Goal: Contribute content: Add original content to the website for others to see

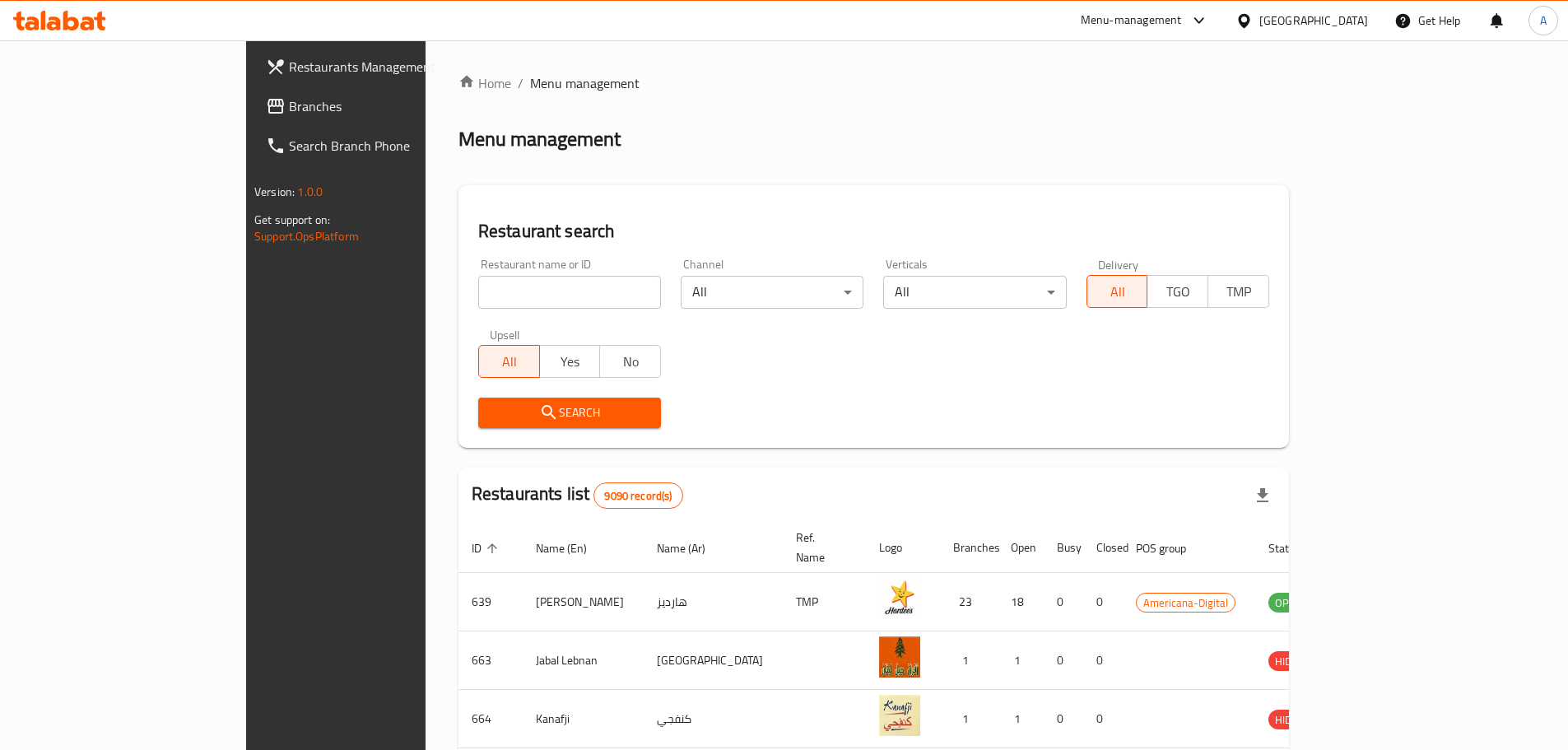
click at [486, 294] on input "search" at bounding box center [569, 292] width 183 height 33
click at [522, 417] on span "Search" at bounding box center [570, 413] width 156 height 21
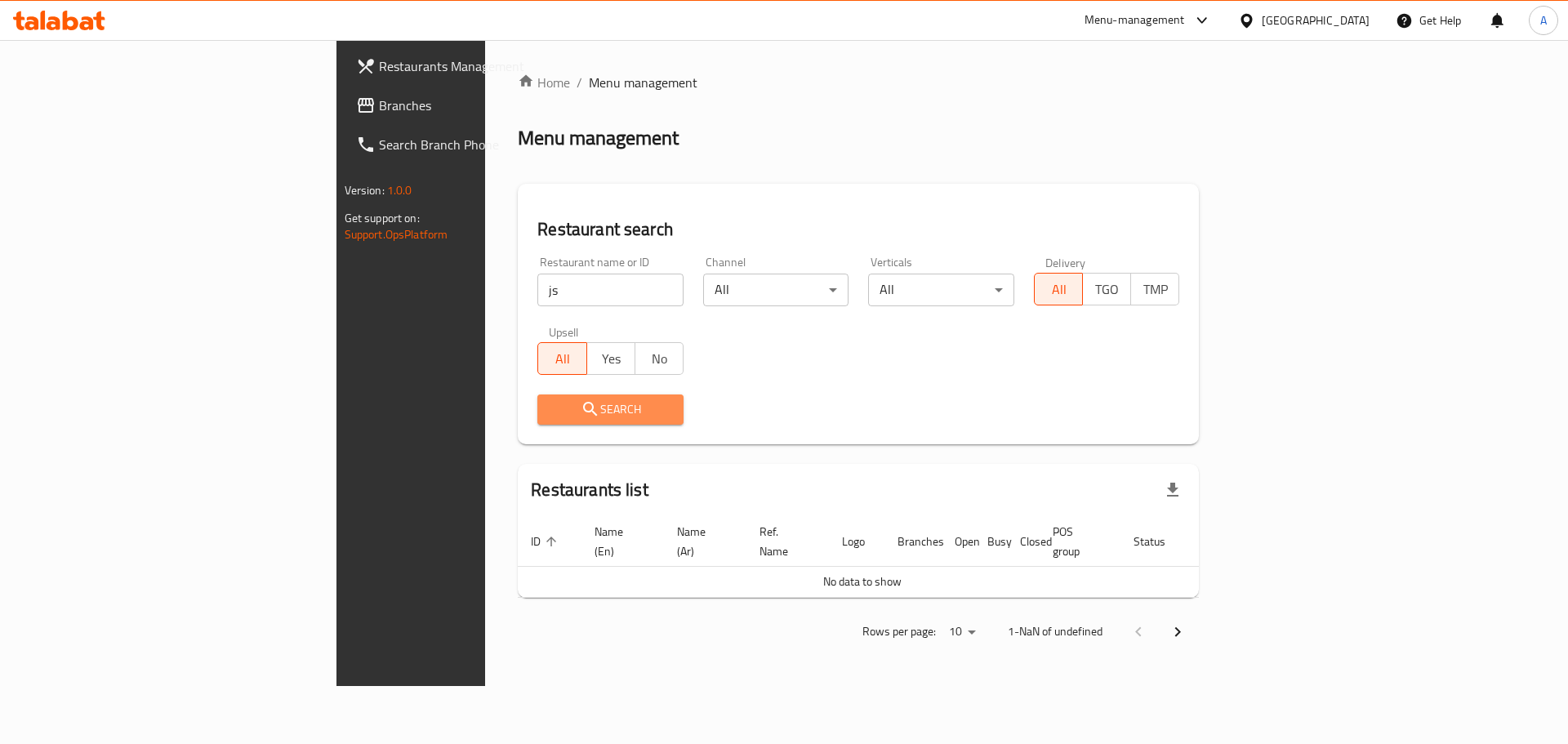
click at [537, 421] on button "Search" at bounding box center [610, 409] width 146 height 30
click at [537, 296] on input "js" at bounding box center [610, 290] width 146 height 33
type input "[DOMAIN_NAME]"
click at [537, 422] on button "Search" at bounding box center [610, 409] width 146 height 30
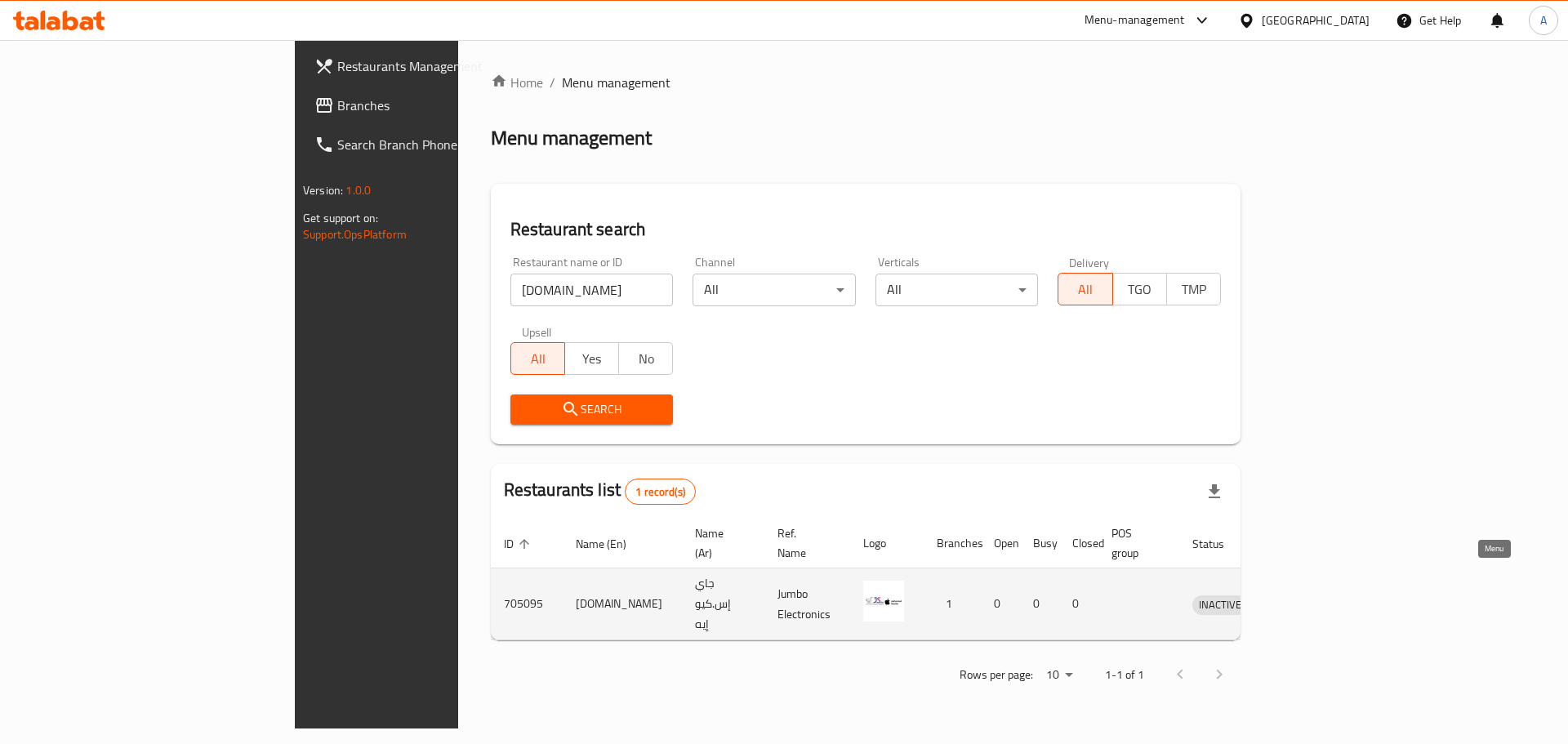
click at [1300, 595] on icon "enhanced table" at bounding box center [1290, 604] width 19 height 19
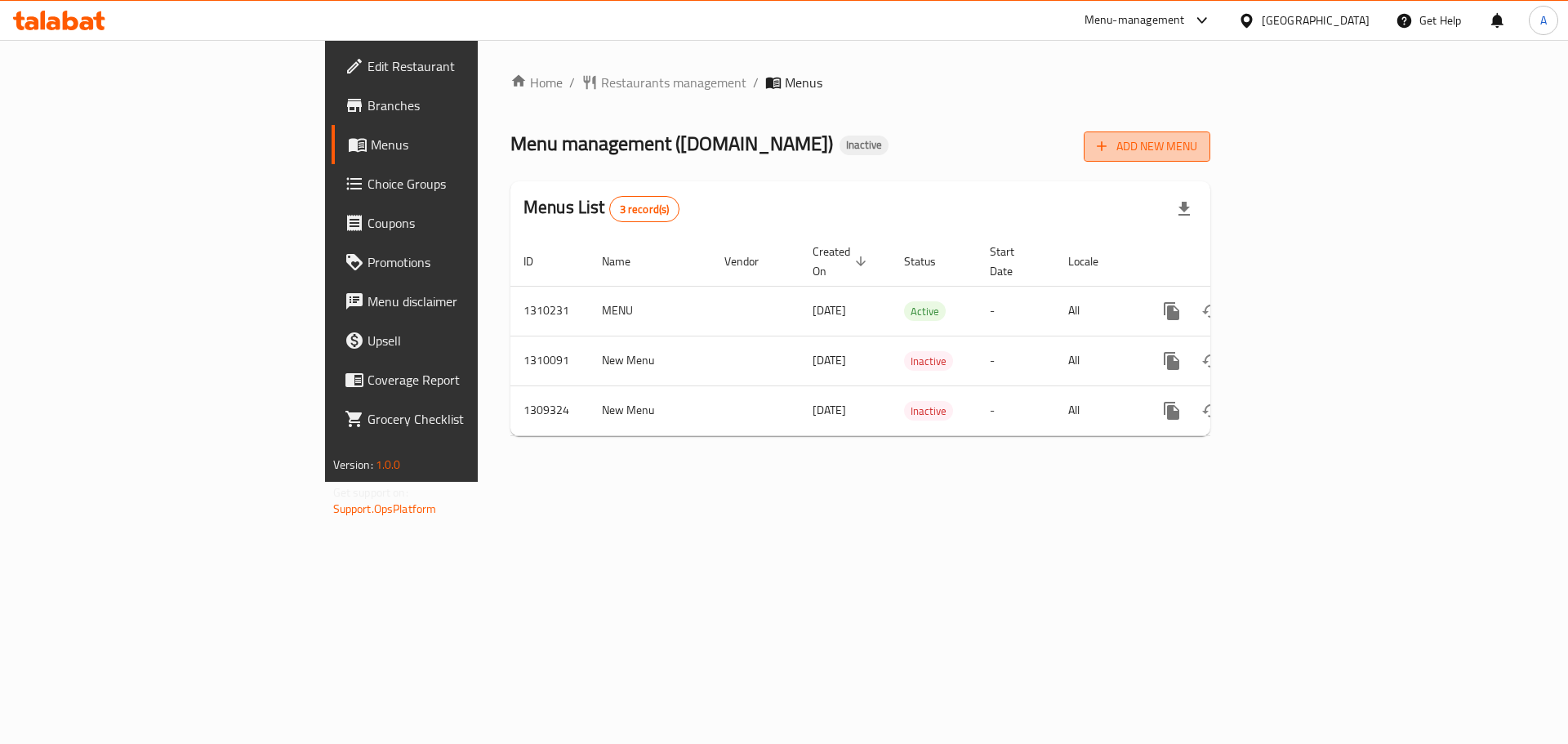
click at [1198, 143] on span "Add New Menu" at bounding box center [1147, 146] width 101 height 20
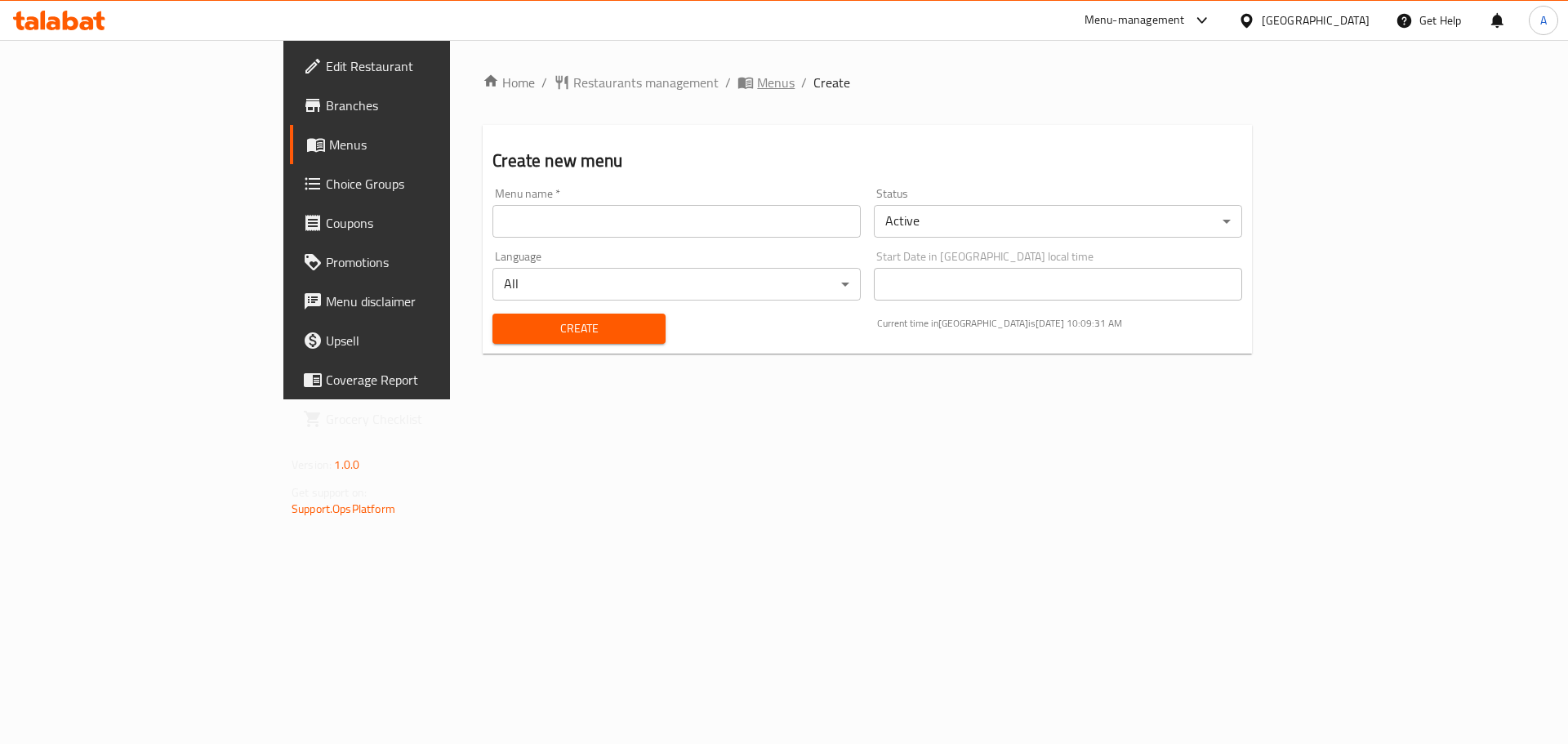
click at [737, 77] on icon "breadcrumb" at bounding box center [745, 82] width 16 height 16
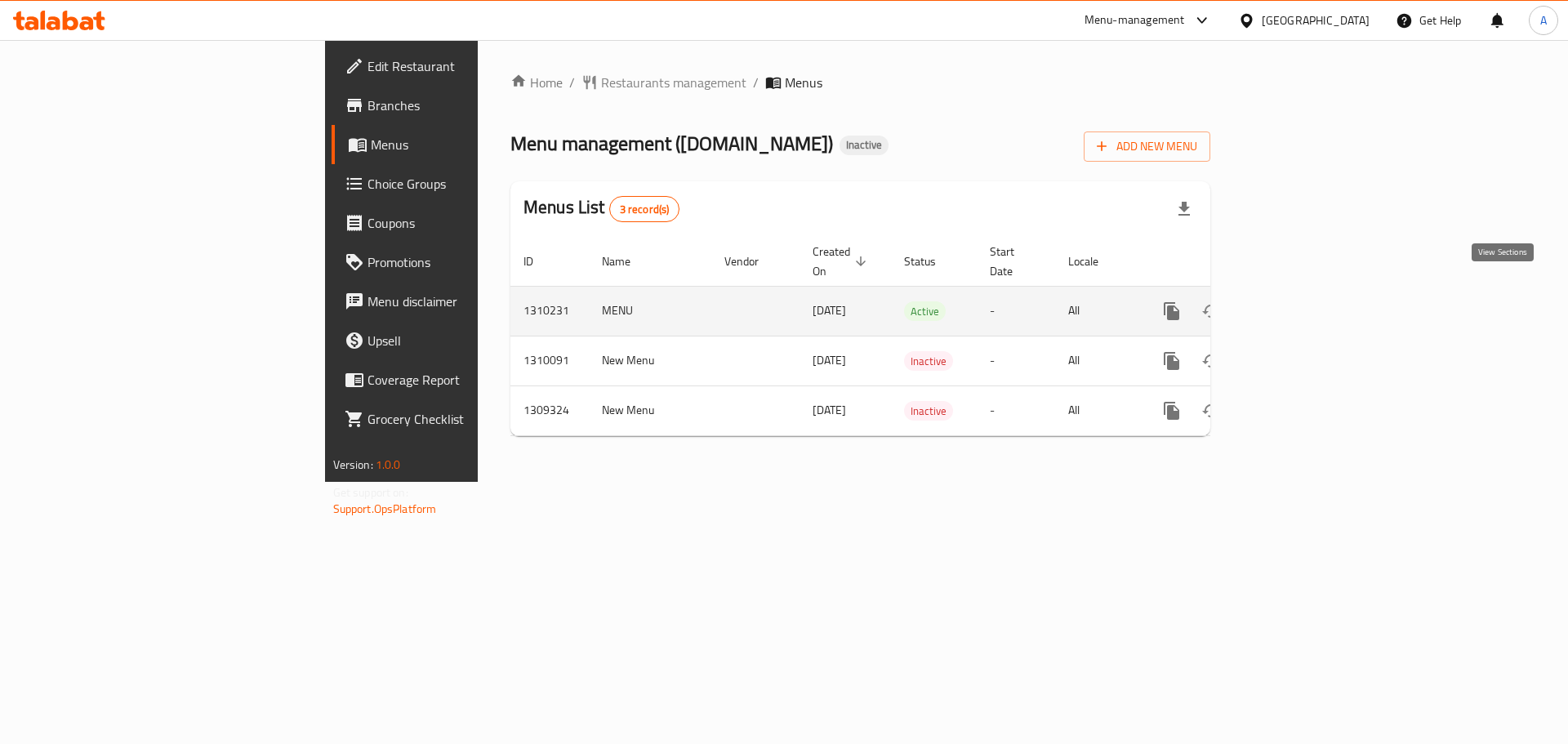
click at [1299, 302] on icon "enhanced table" at bounding box center [1290, 311] width 19 height 19
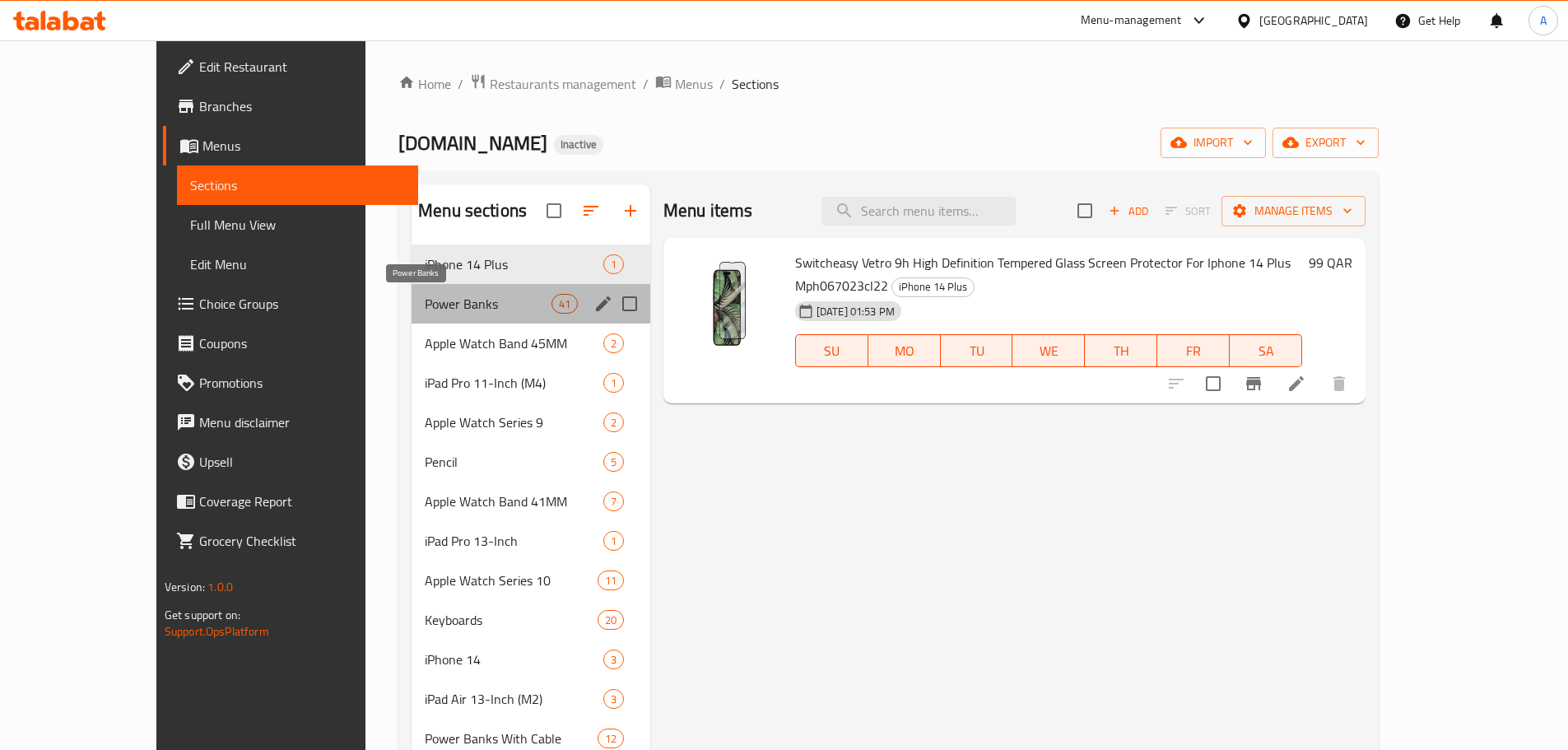
click at [425, 294] on span "Power Banks" at bounding box center [488, 304] width 126 height 20
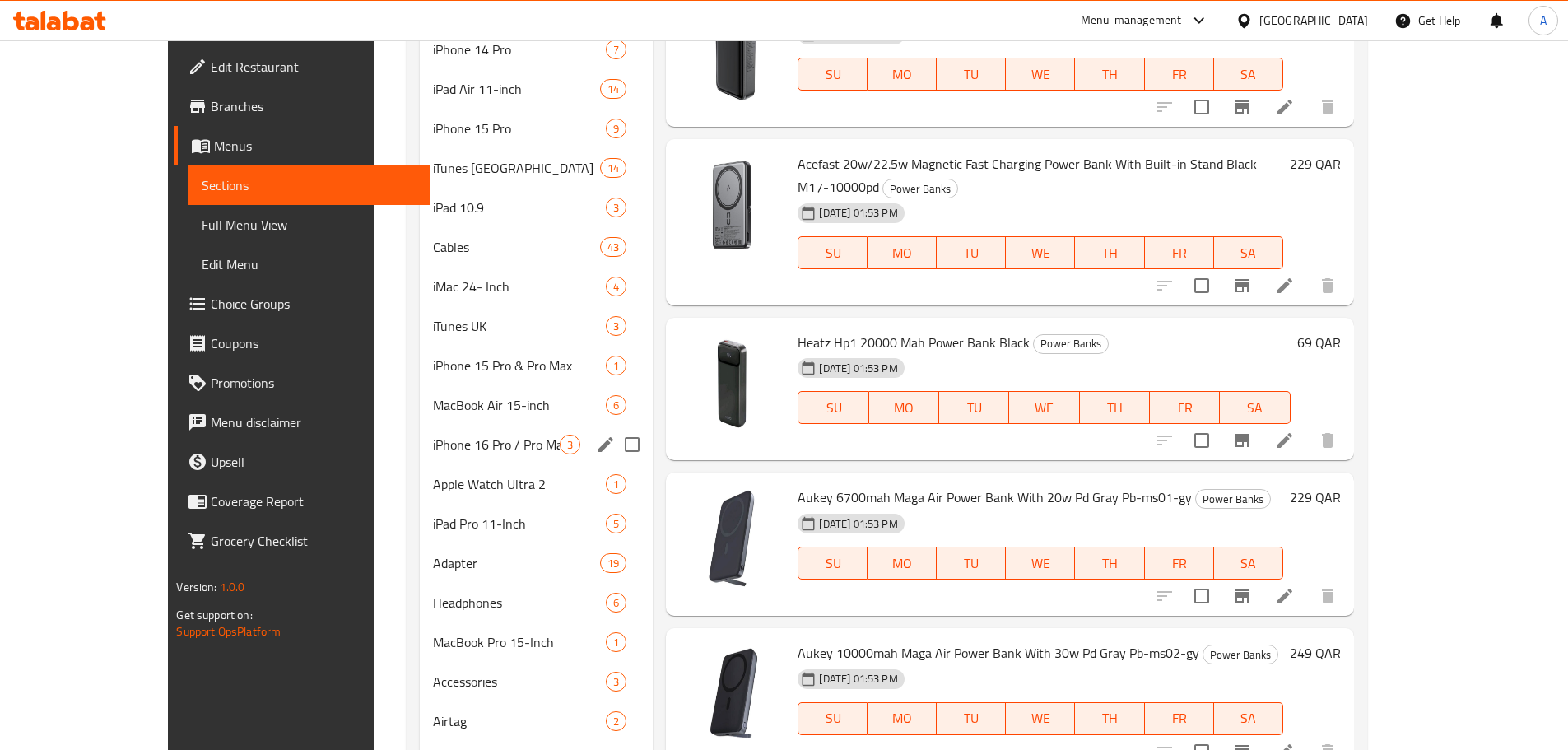
scroll to position [1565, 0]
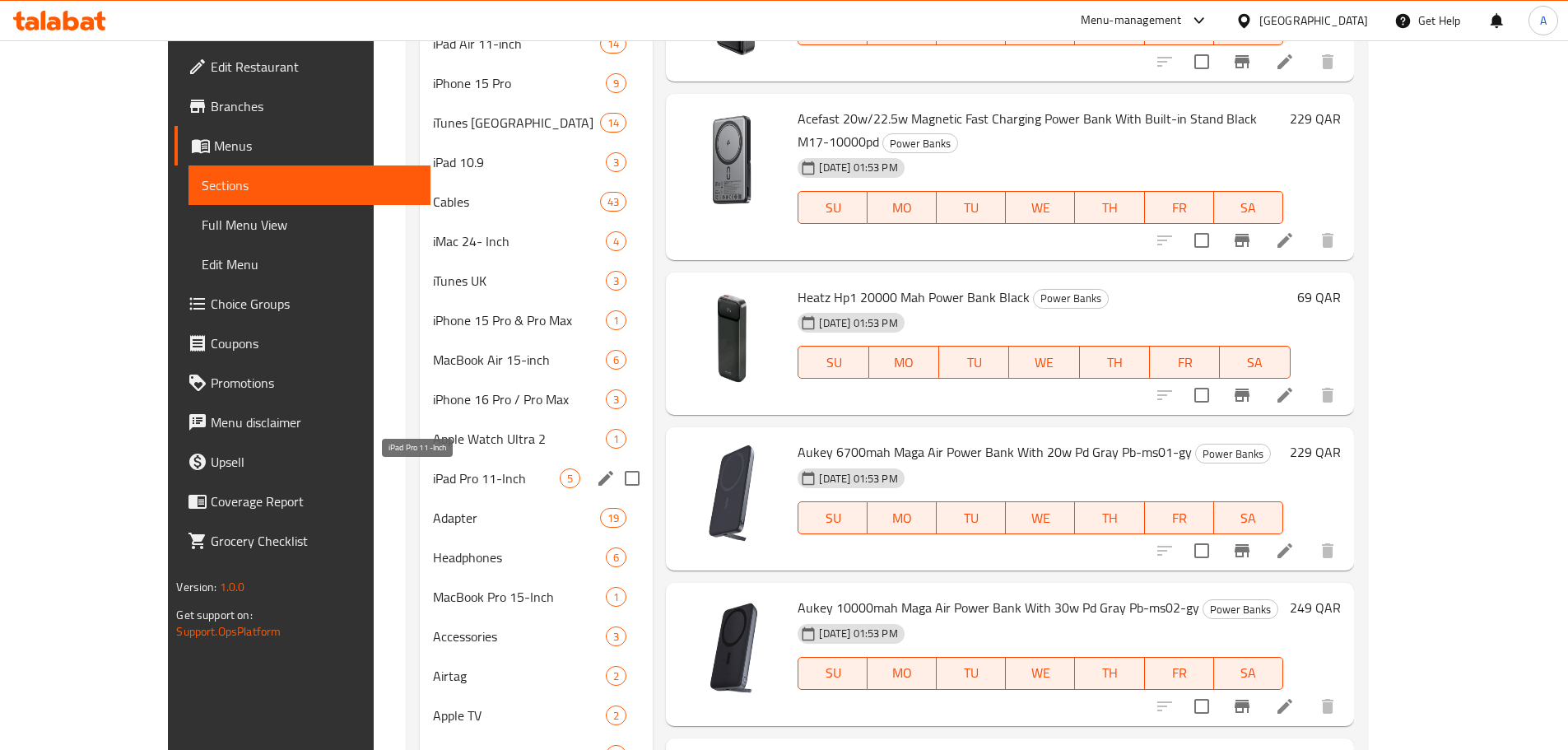
click at [433, 469] on span "iPad Pro 11-Inch" at bounding box center [497, 478] width 128 height 20
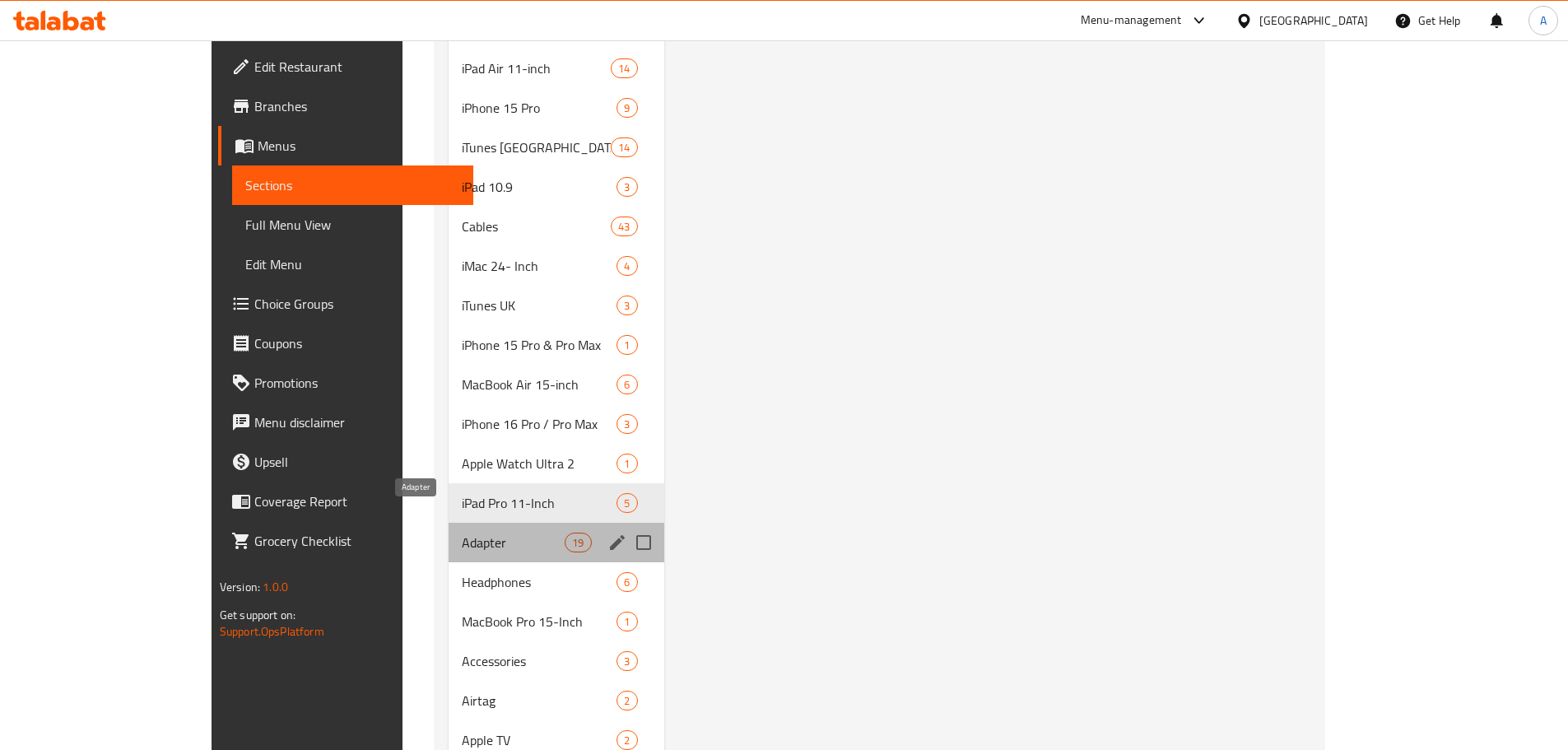
click at [461, 533] on span "Adapter" at bounding box center [513, 543] width 104 height 20
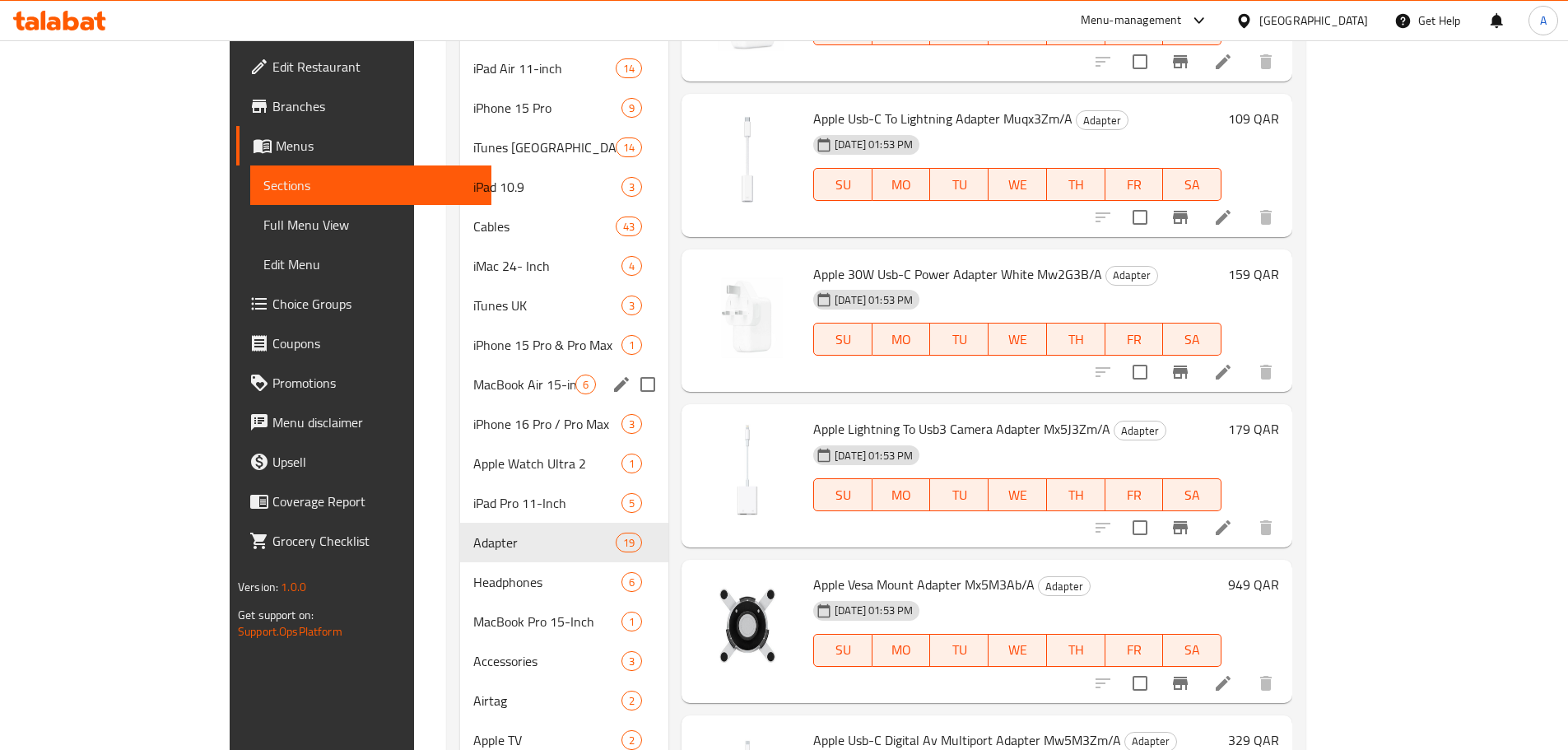
click at [460, 372] on div "MacBook Air 15-inch 6" at bounding box center [564, 384] width 208 height 39
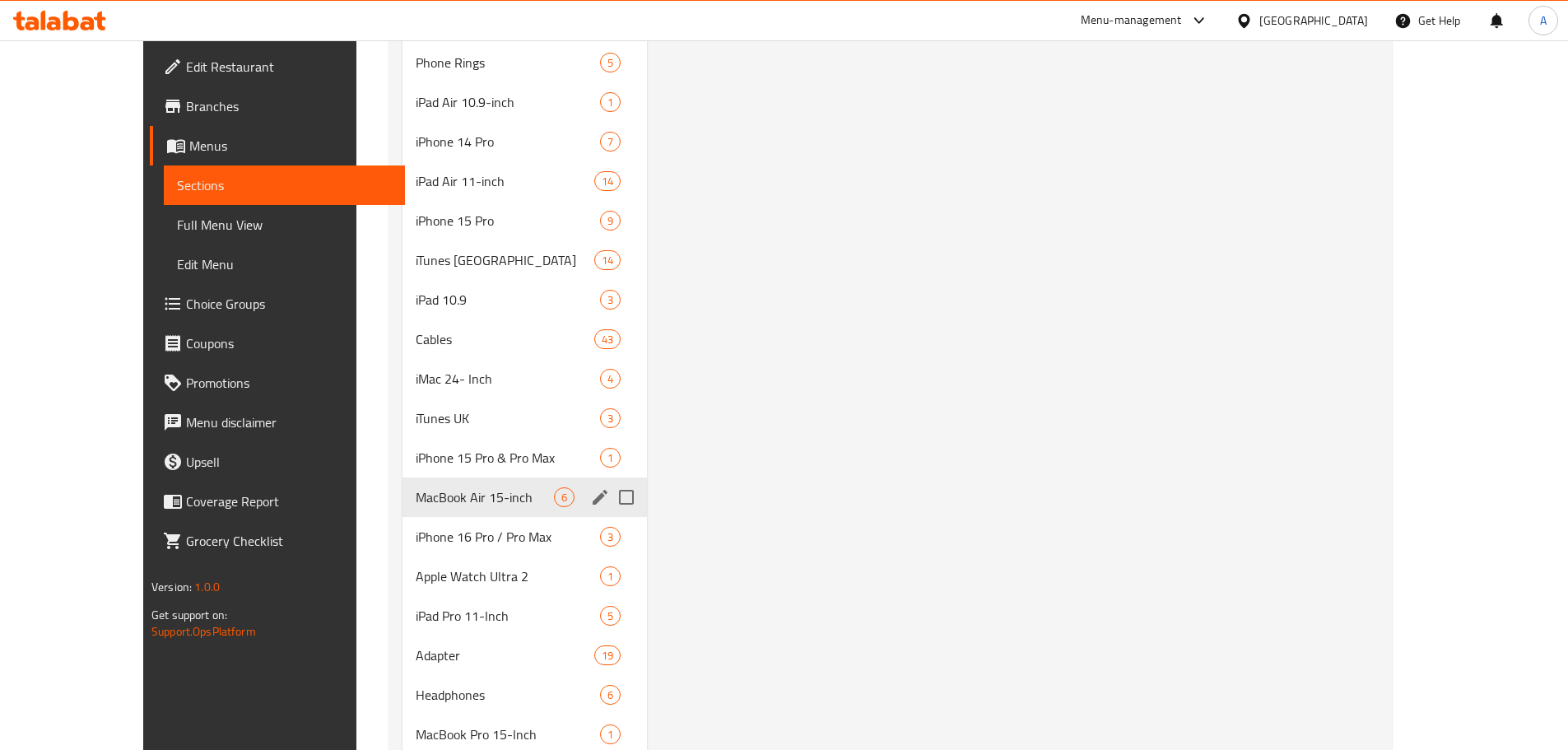
scroll to position [1400, 0]
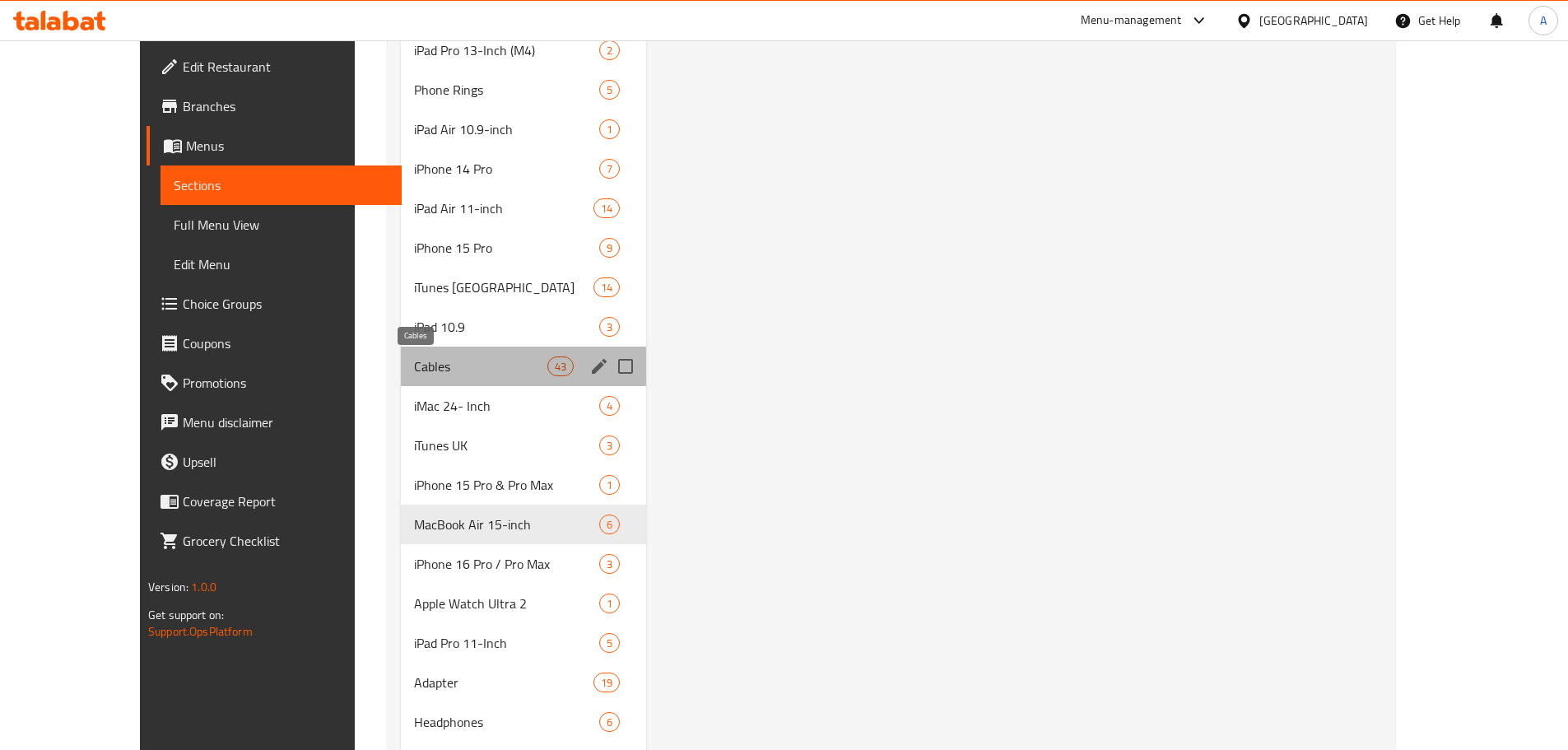
click at [414, 369] on span "Cables" at bounding box center [481, 367] width 133 height 20
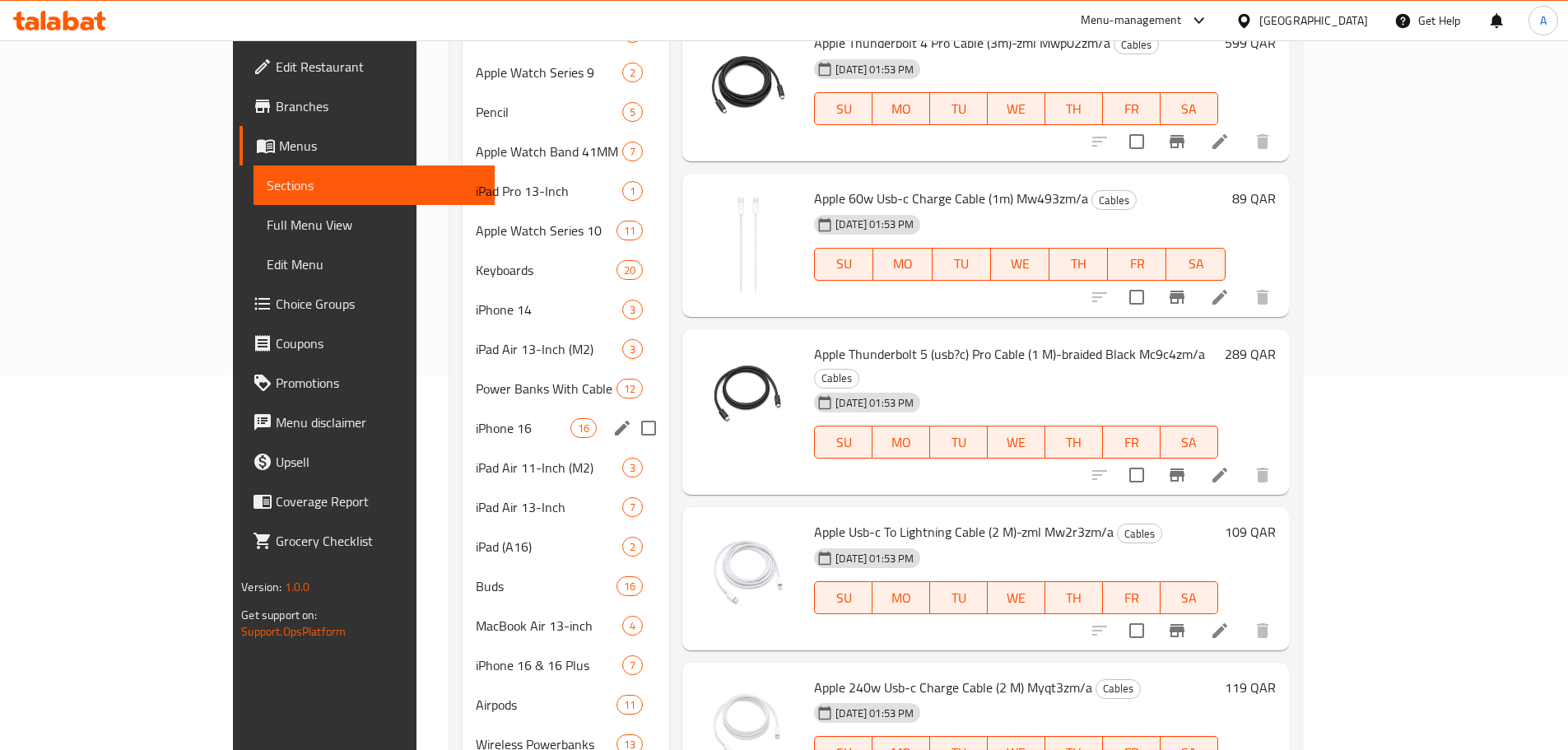
scroll to position [330, 0]
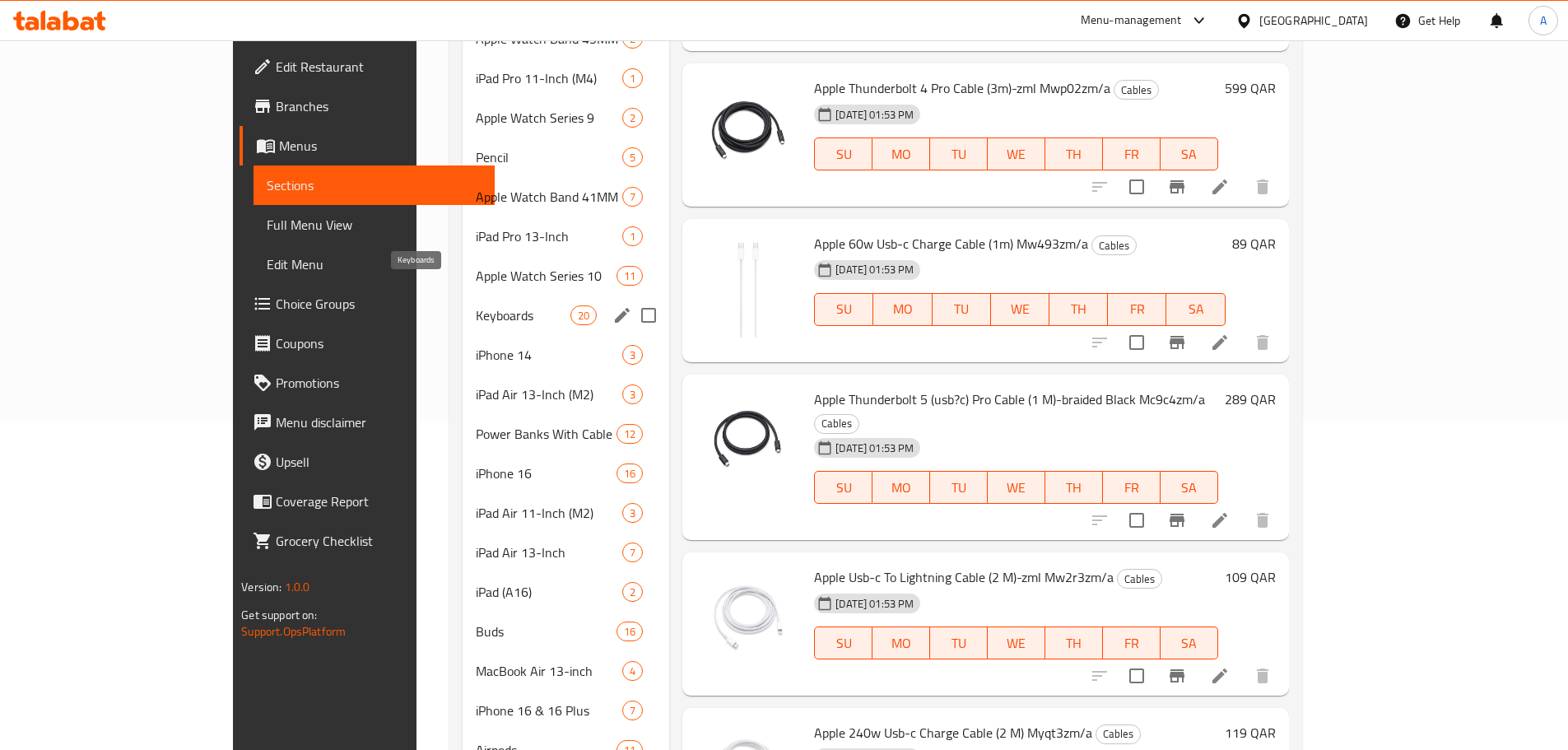
click at [476, 305] on span "Keyboards" at bounding box center [523, 315] width 95 height 20
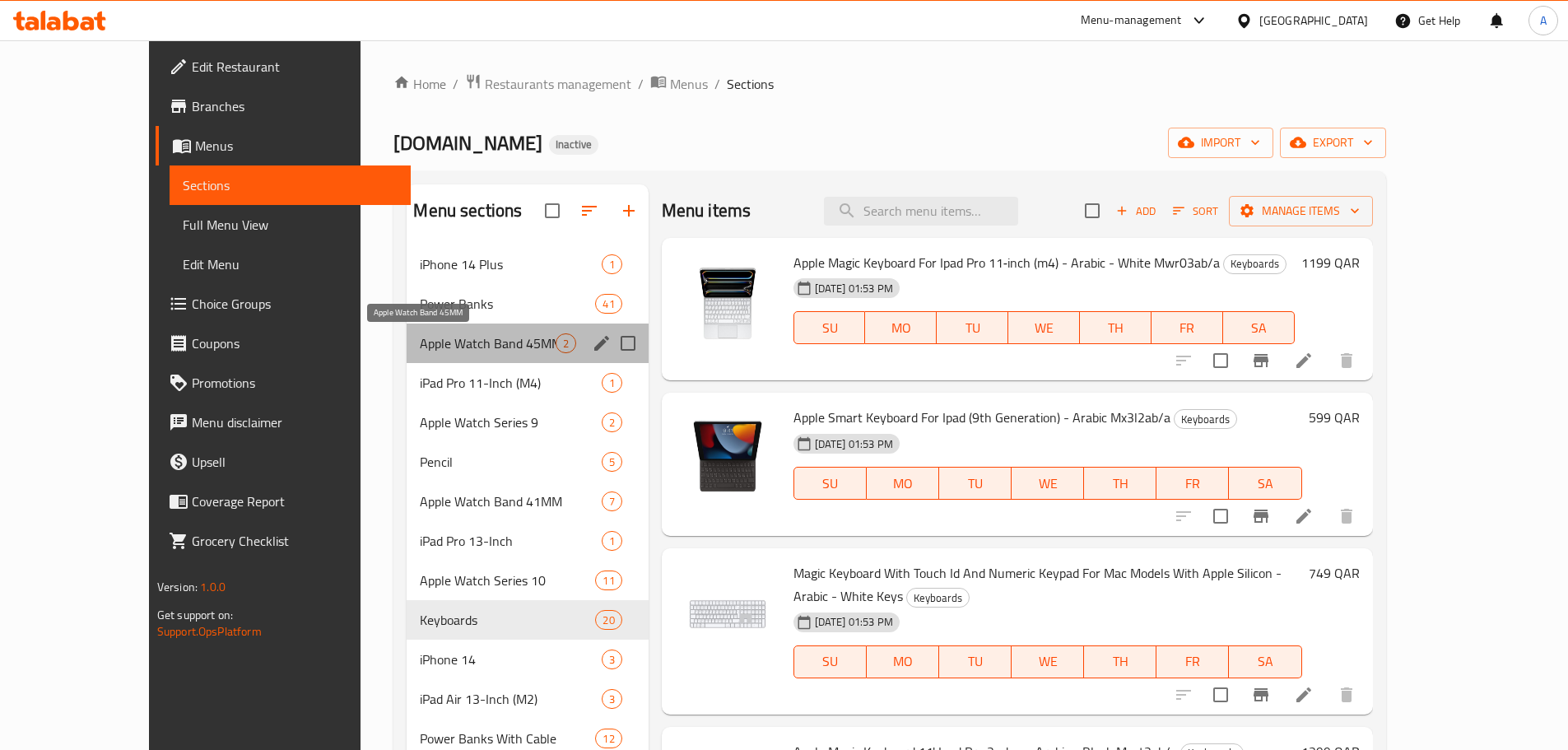
click at [419, 347] on span "Apple Watch Band 45MM" at bounding box center [487, 343] width 135 height 20
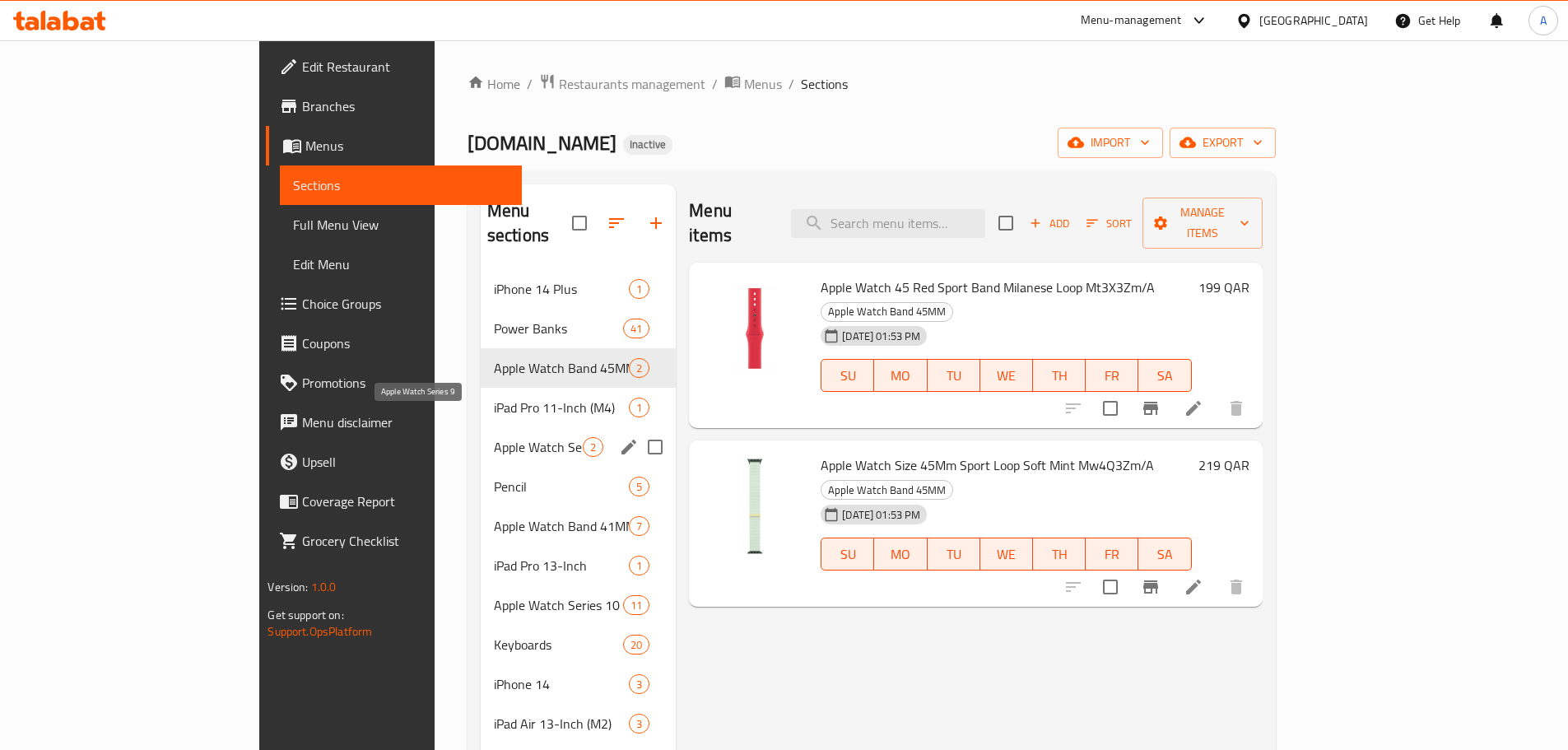
click at [494, 437] on span "Apple Watch Series 9" at bounding box center [538, 447] width 89 height 20
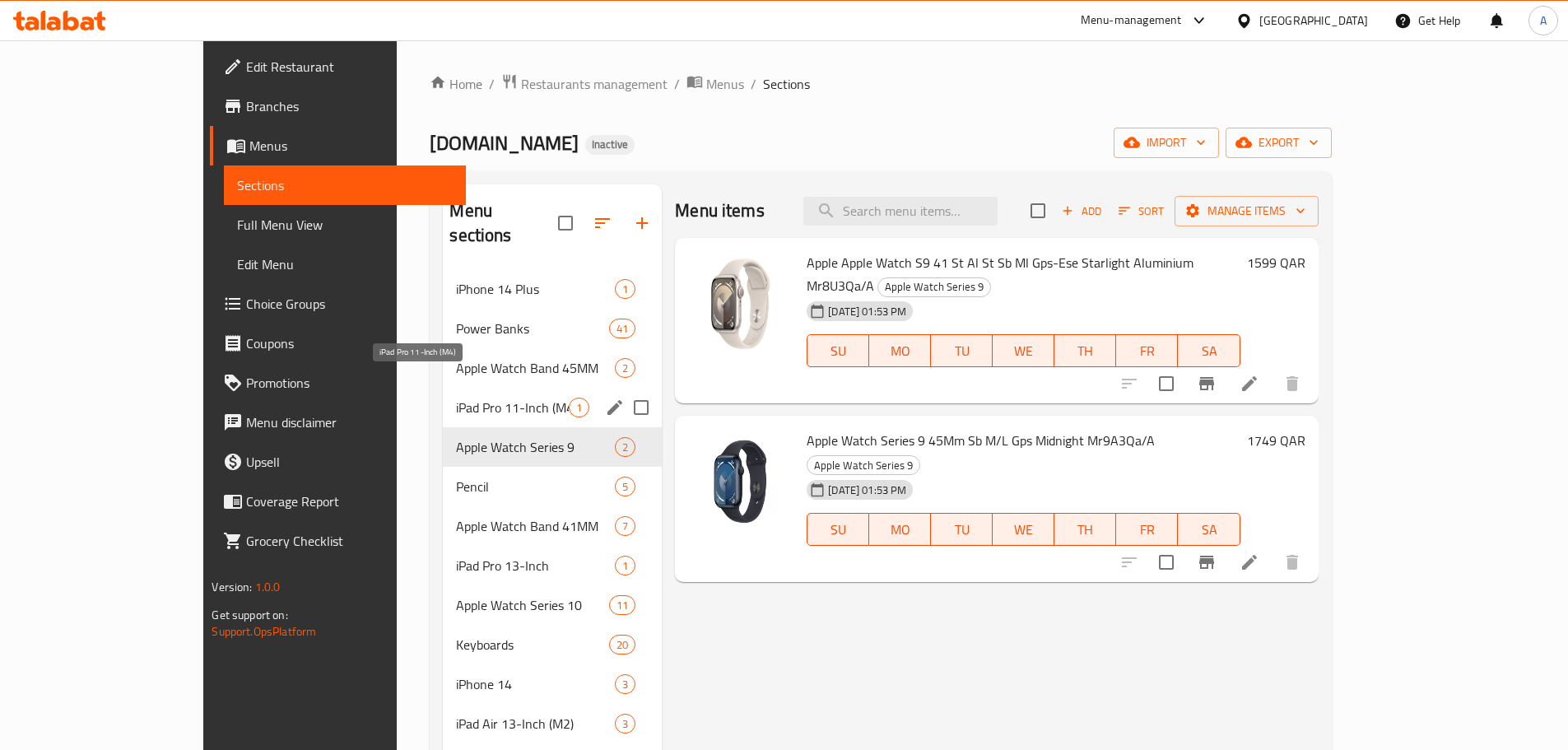
click at [457, 398] on span "iPad Pro 11-Inch (M4)" at bounding box center [512, 408] width 112 height 20
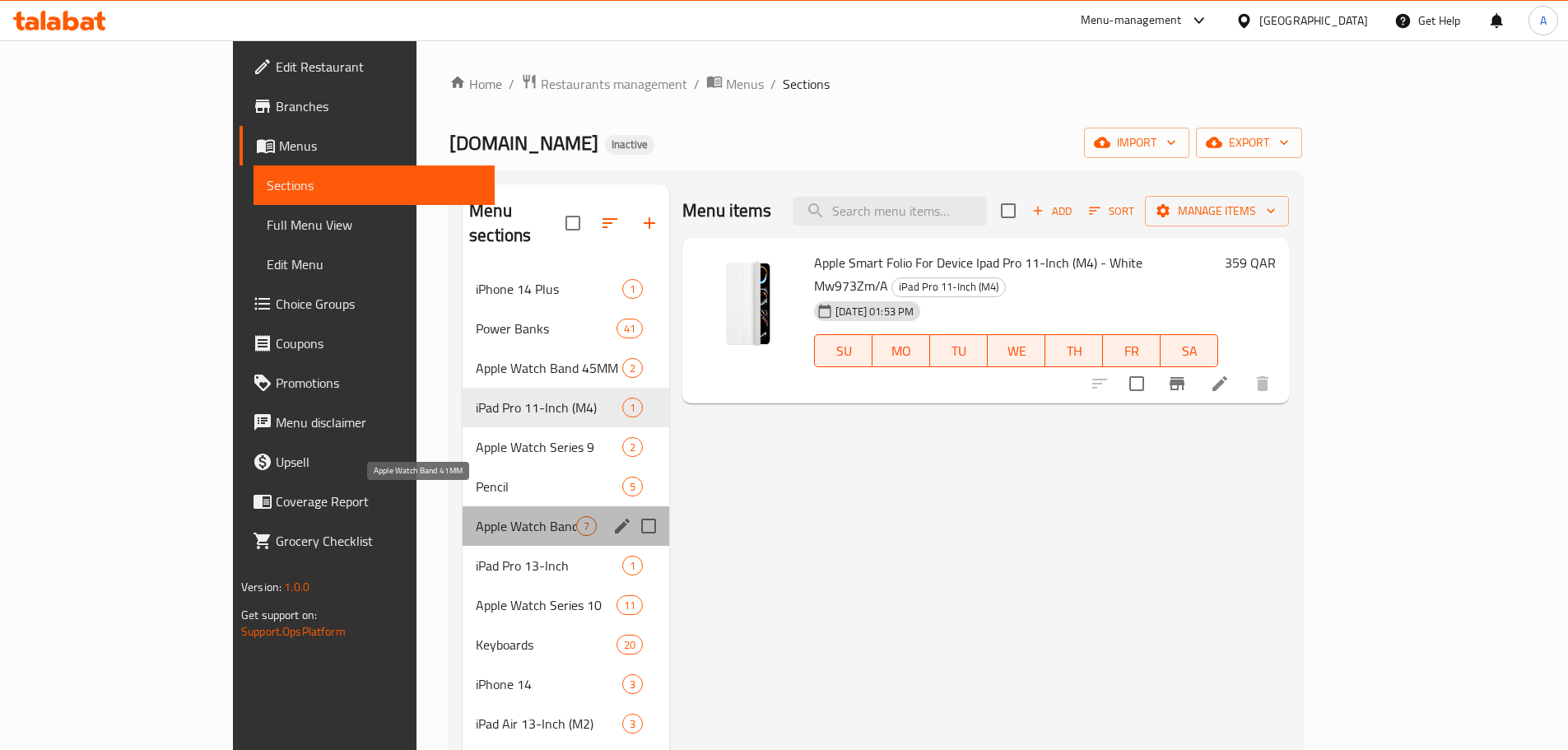
click at [476, 516] on span "Apple Watch Band 41MM" at bounding box center [526, 526] width 101 height 20
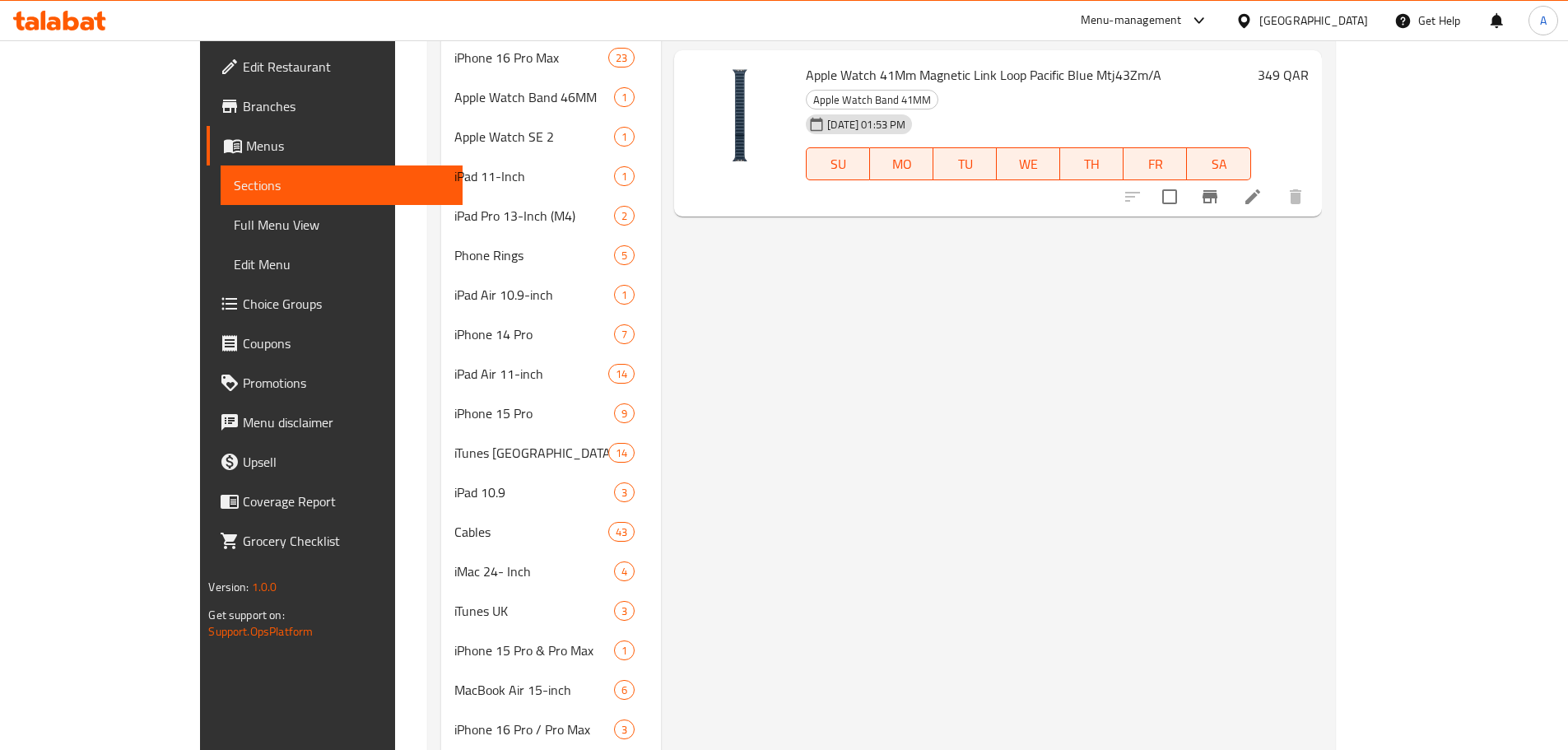
scroll to position [1565, 0]
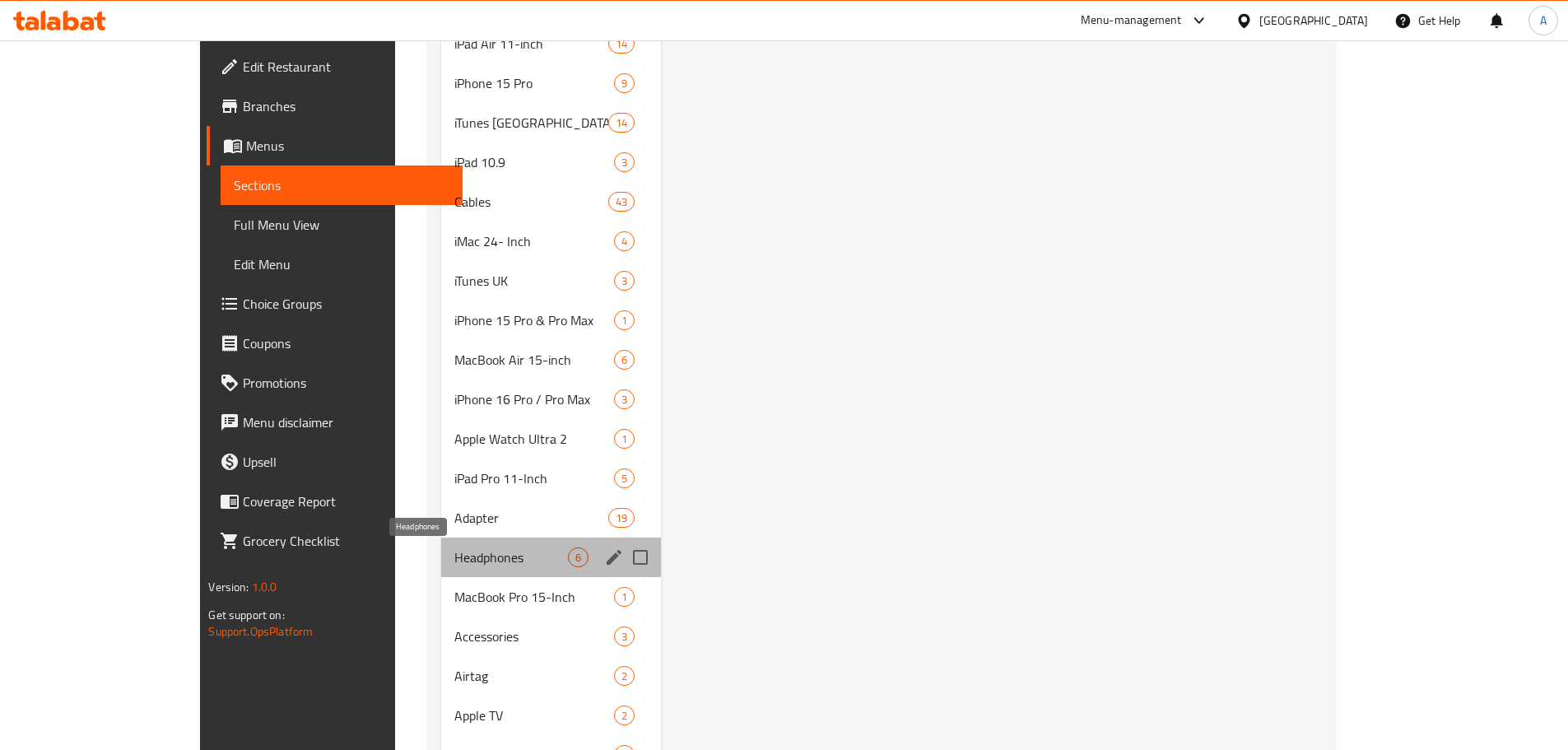
click at [455, 551] on span "Headphones" at bounding box center [511, 557] width 113 height 20
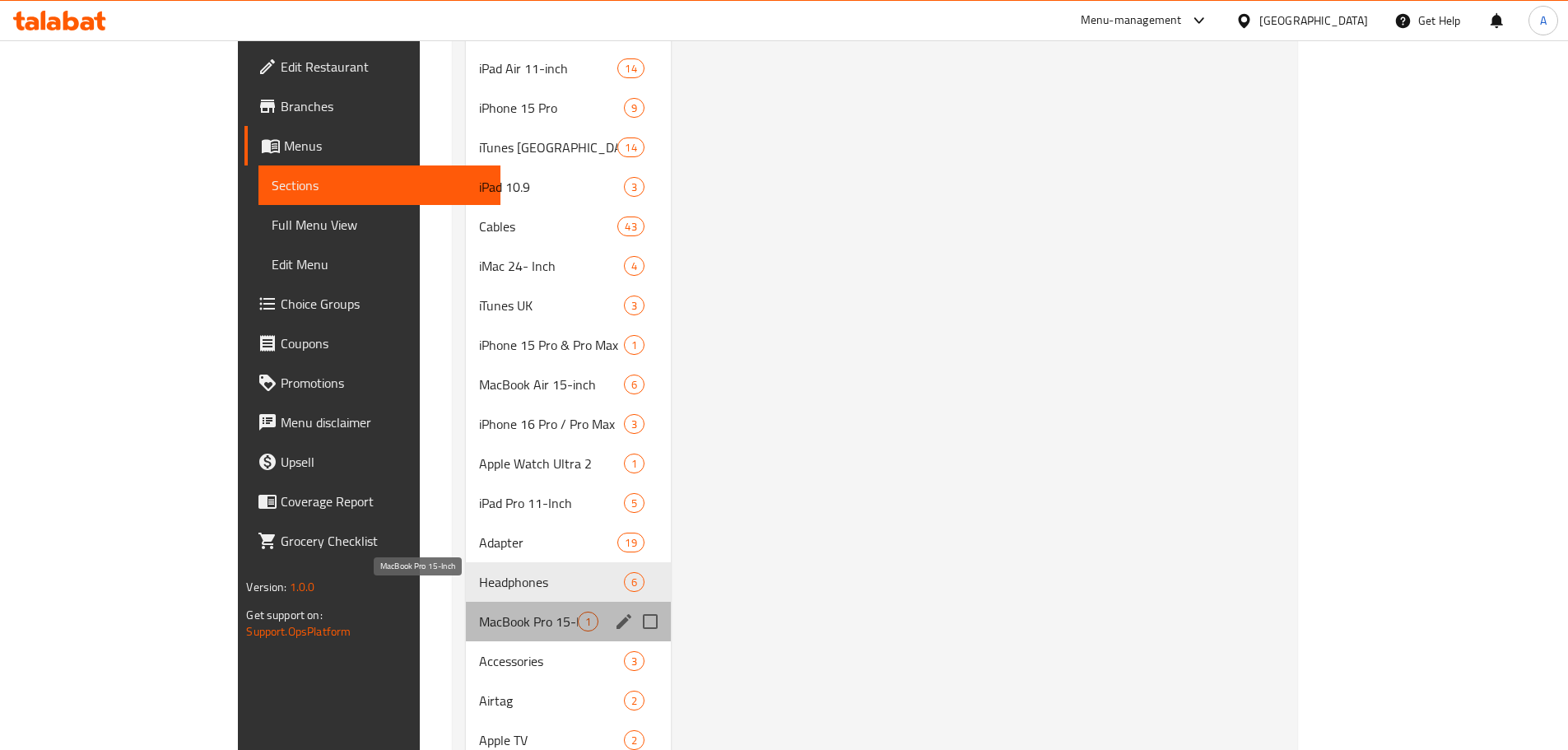
click at [479, 612] on span "MacBook Pro 15-Inch" at bounding box center [528, 622] width 98 height 20
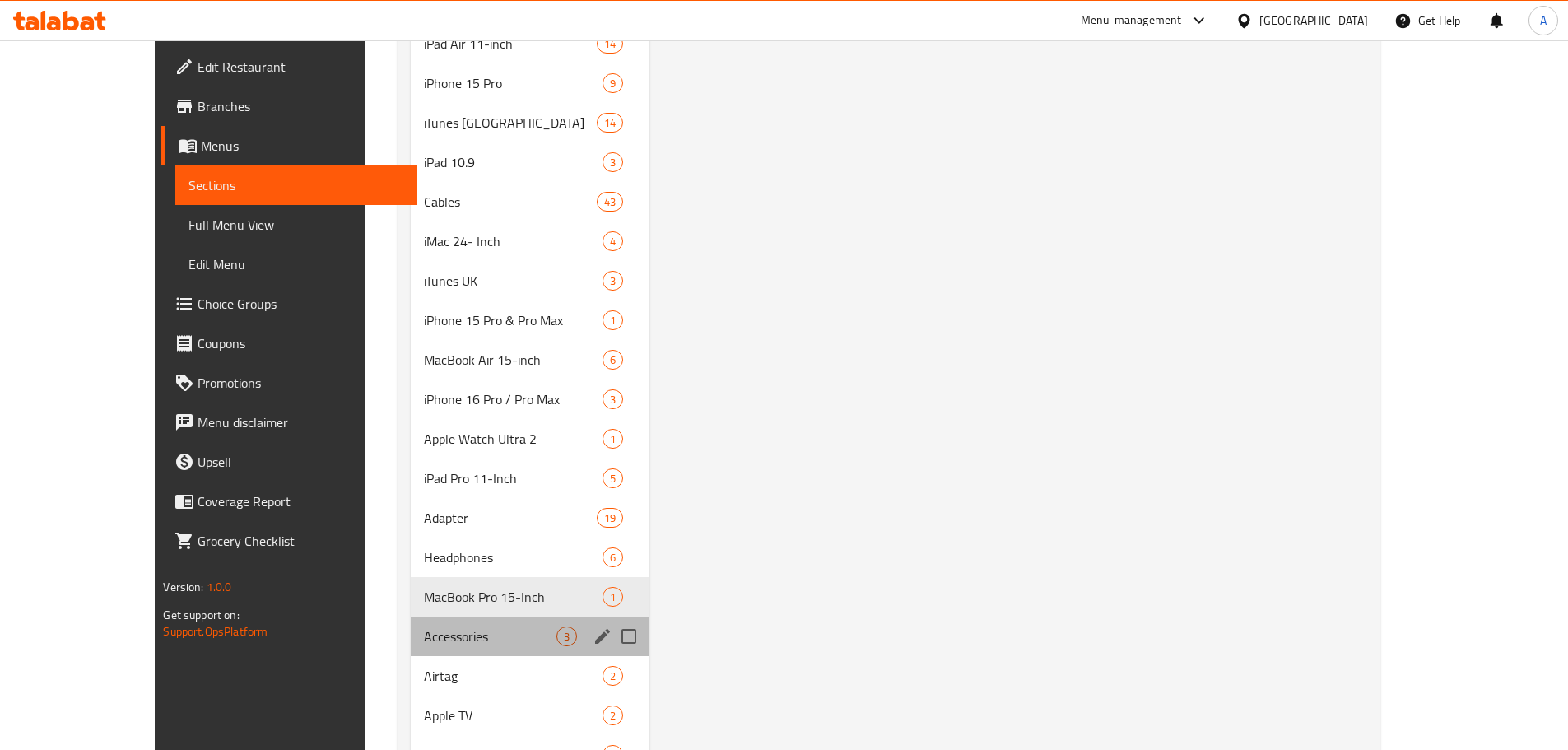
click at [411, 649] on div "Accessories 3" at bounding box center [530, 637] width 239 height 39
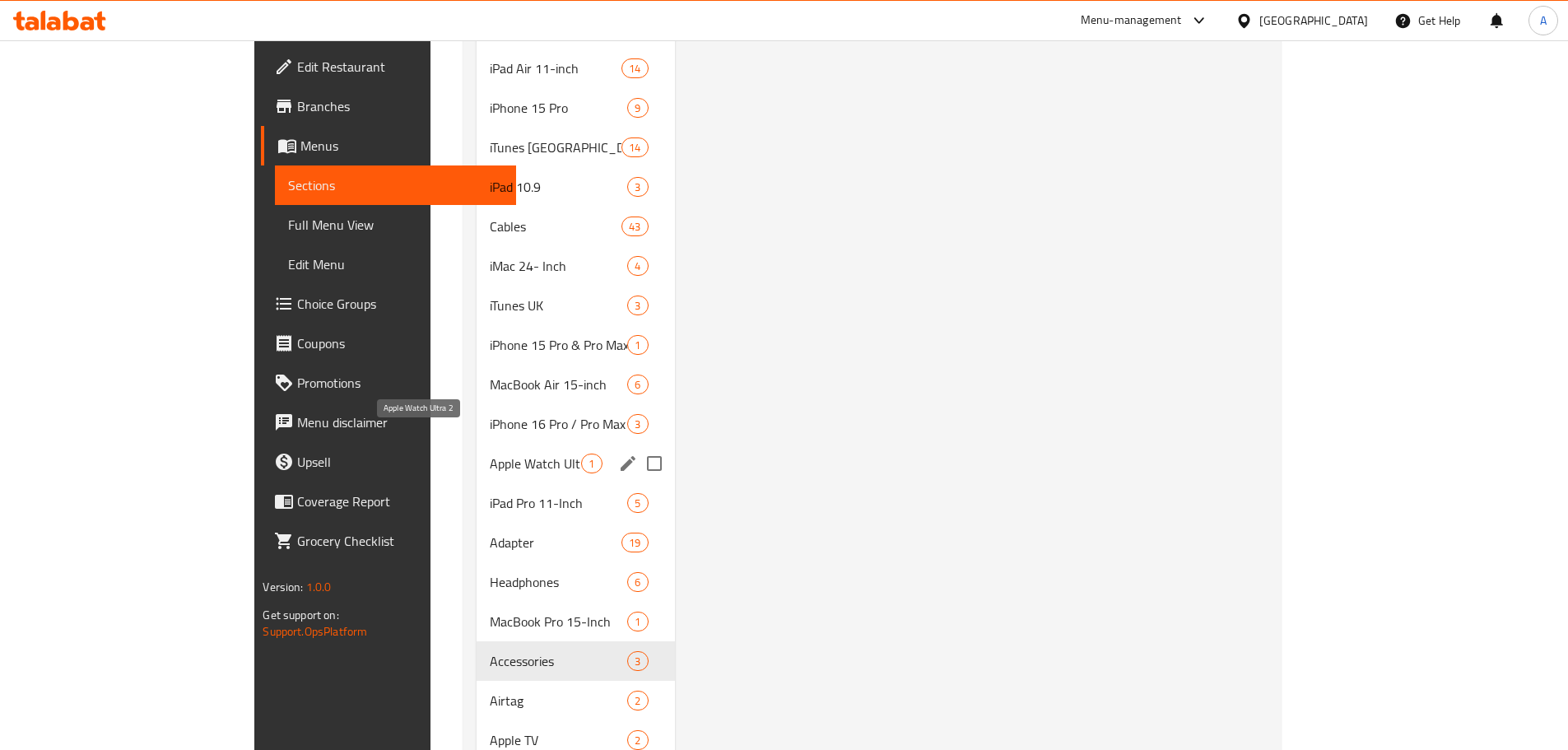
click at [490, 454] on span "Apple Watch Ultra 2" at bounding box center [535, 463] width 91 height 20
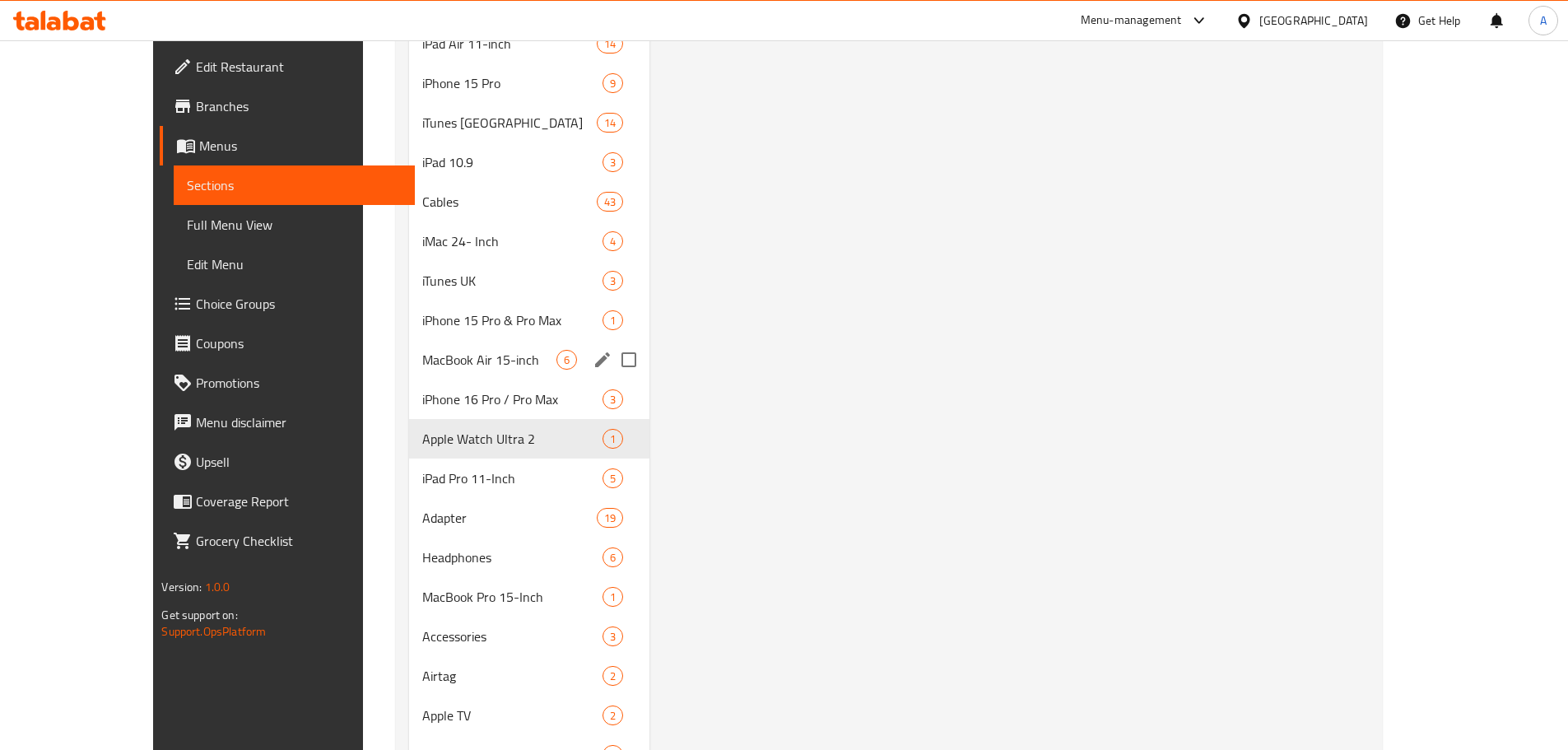
click at [422, 369] on span "MacBook Air 15-inch" at bounding box center [489, 360] width 133 height 20
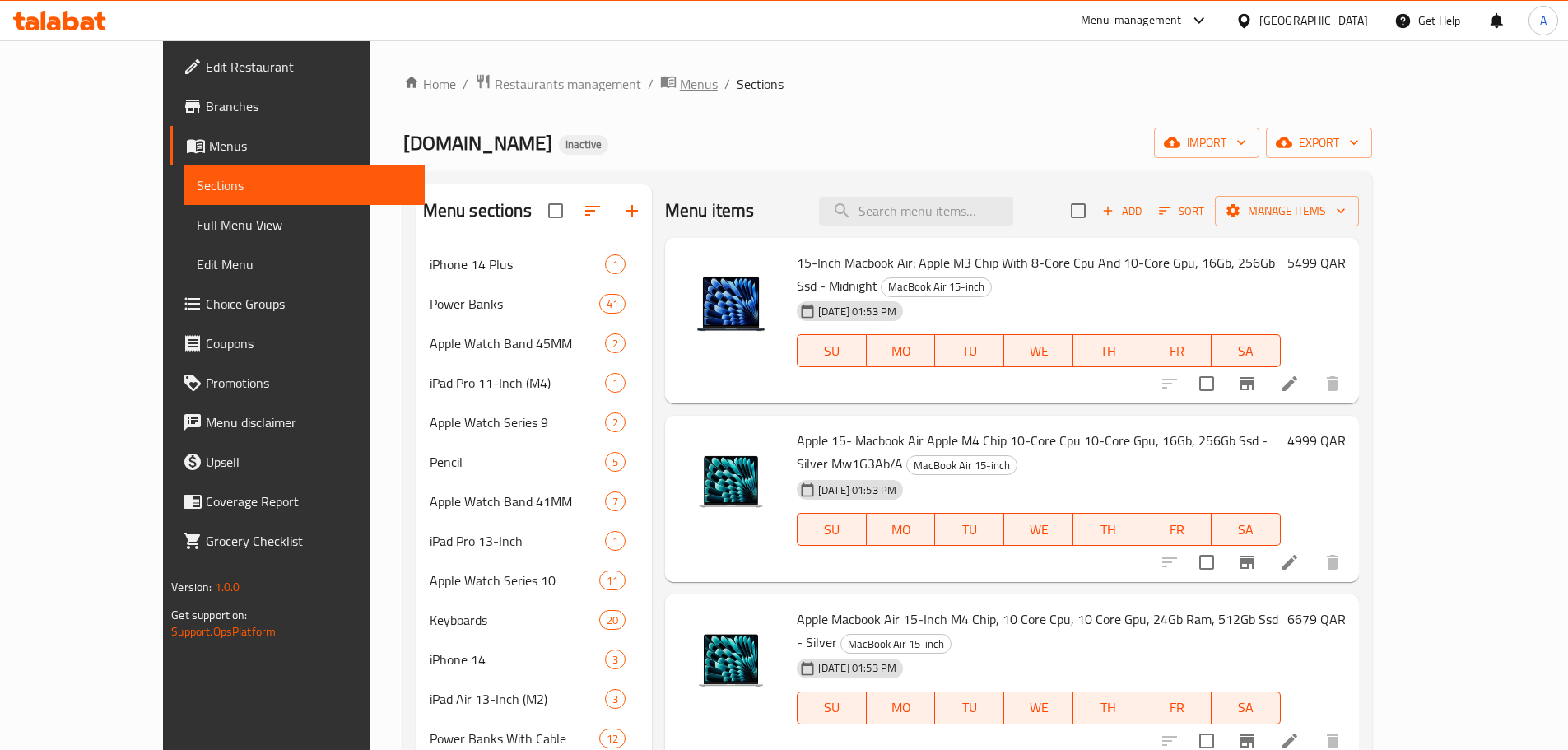
click at [680, 87] on span "Menus" at bounding box center [699, 84] width 38 height 20
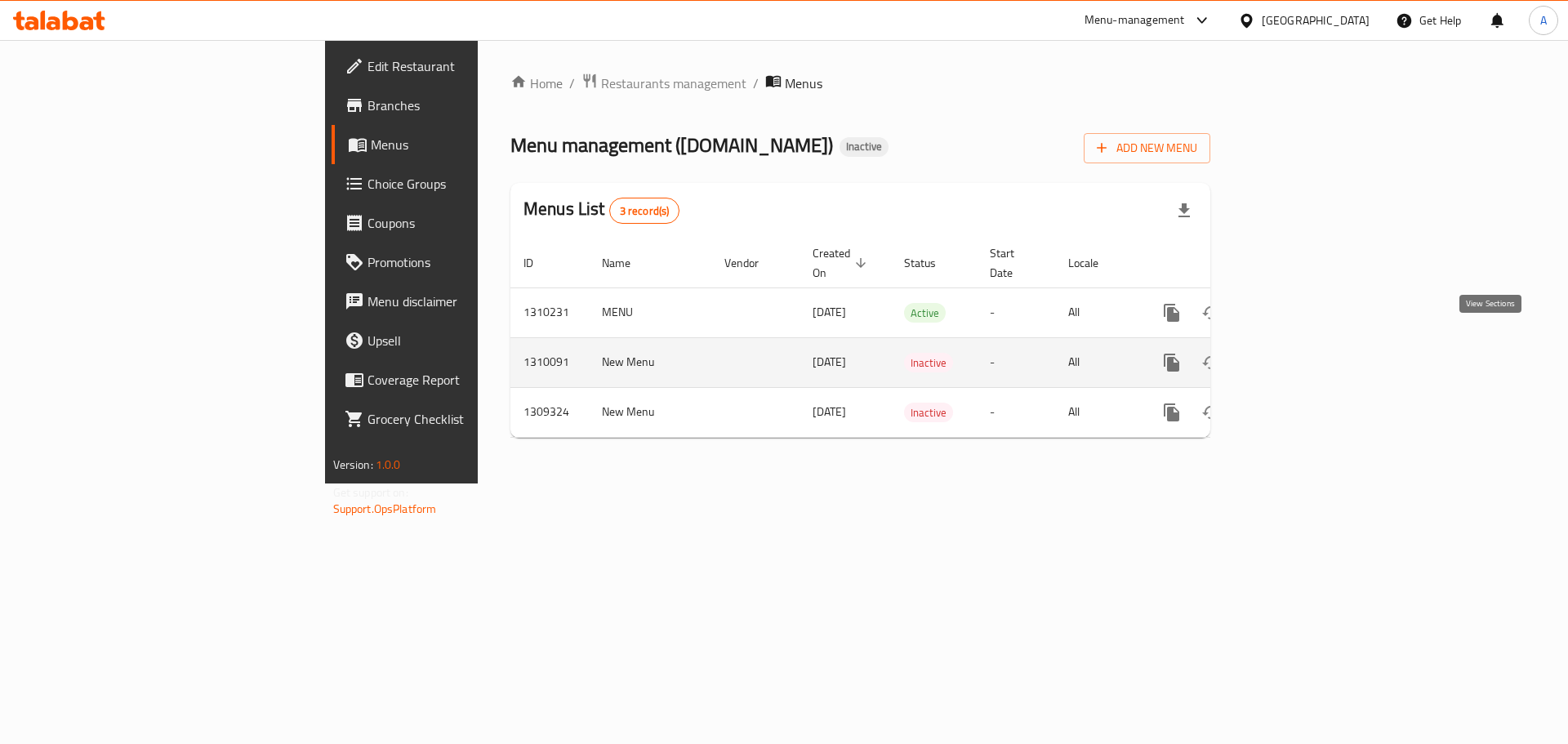
click at [1296, 355] on icon "enhanced table" at bounding box center [1289, 362] width 15 height 15
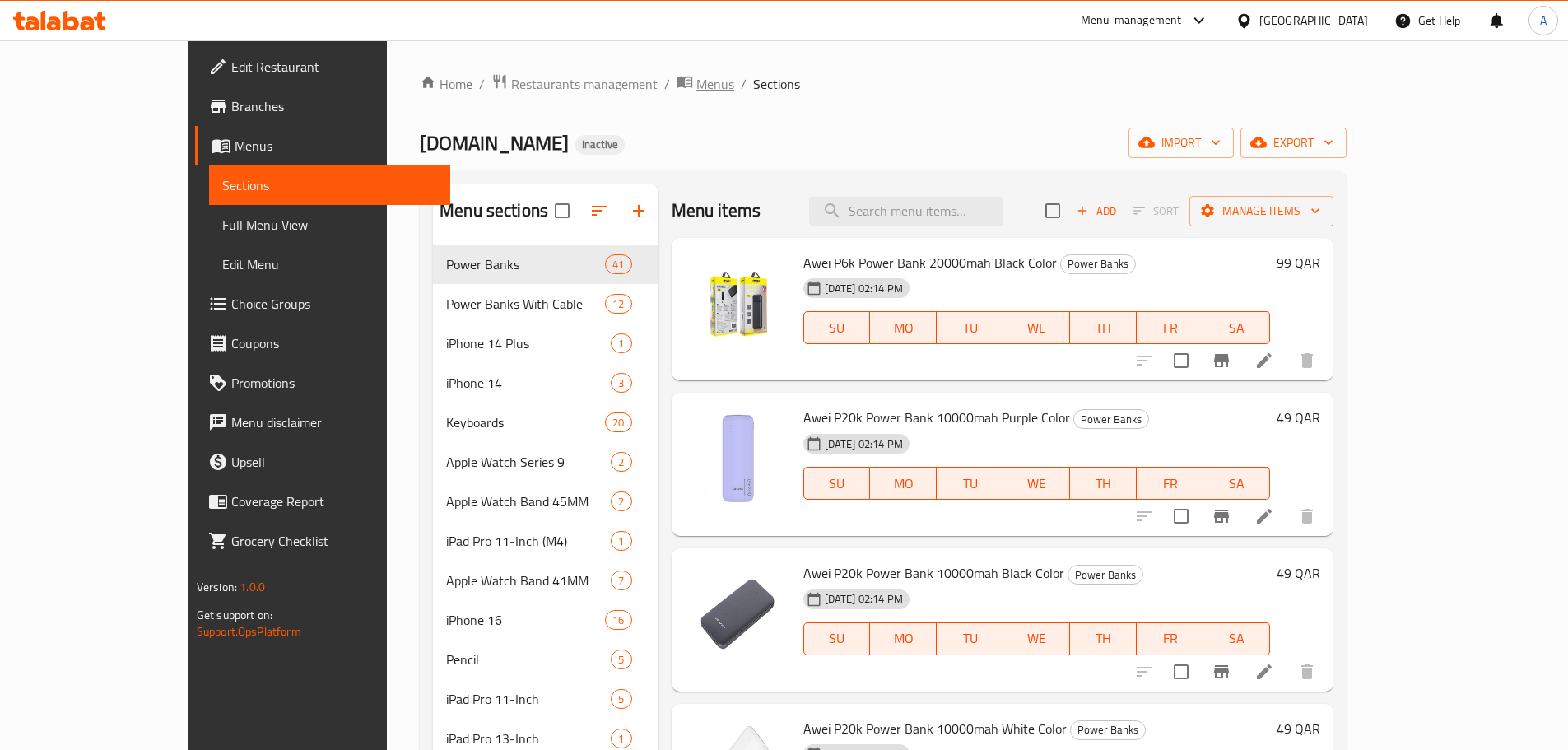
click at [696, 83] on span "Menus" at bounding box center [715, 84] width 38 height 20
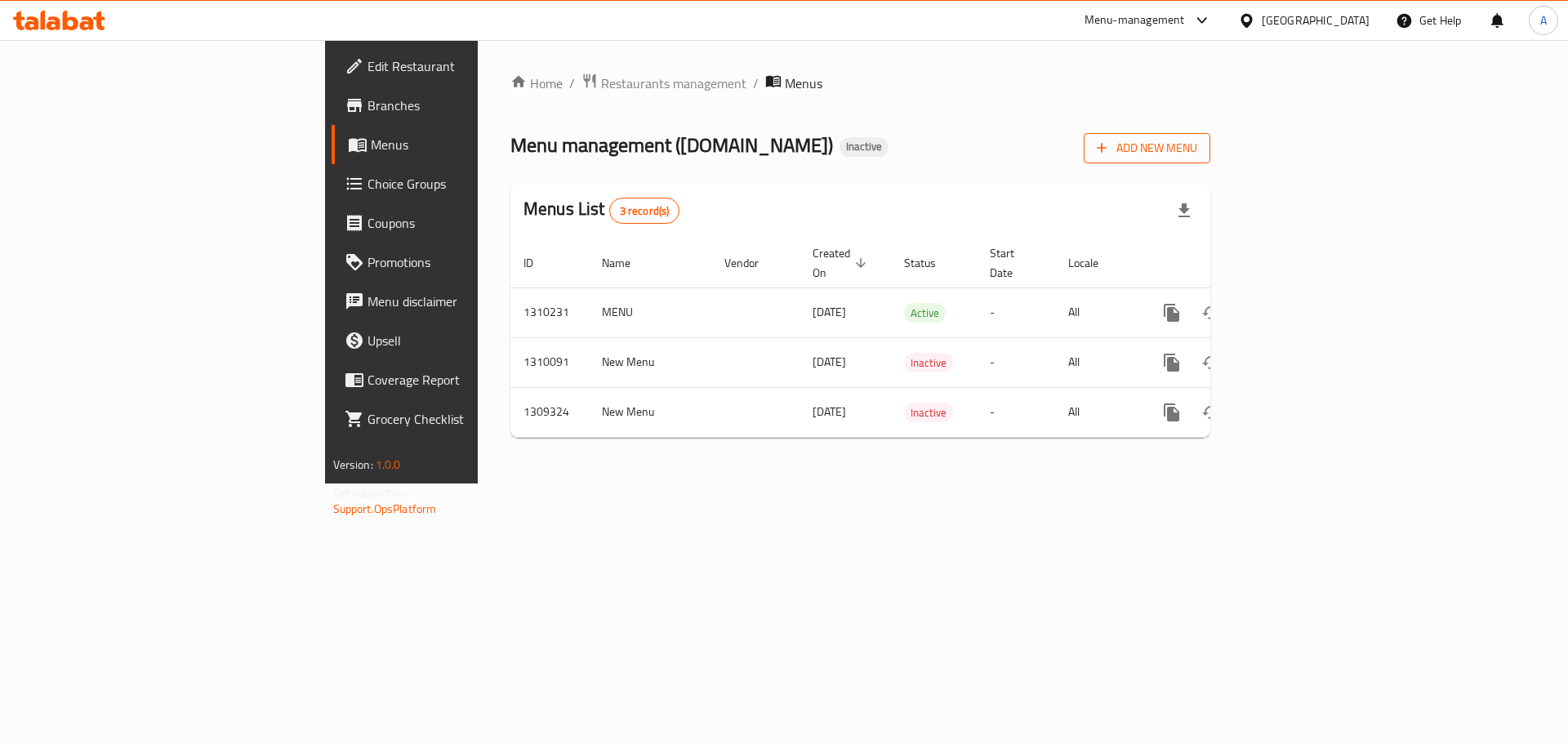
click at [1107, 147] on icon "button" at bounding box center [1103, 148] width 10 height 10
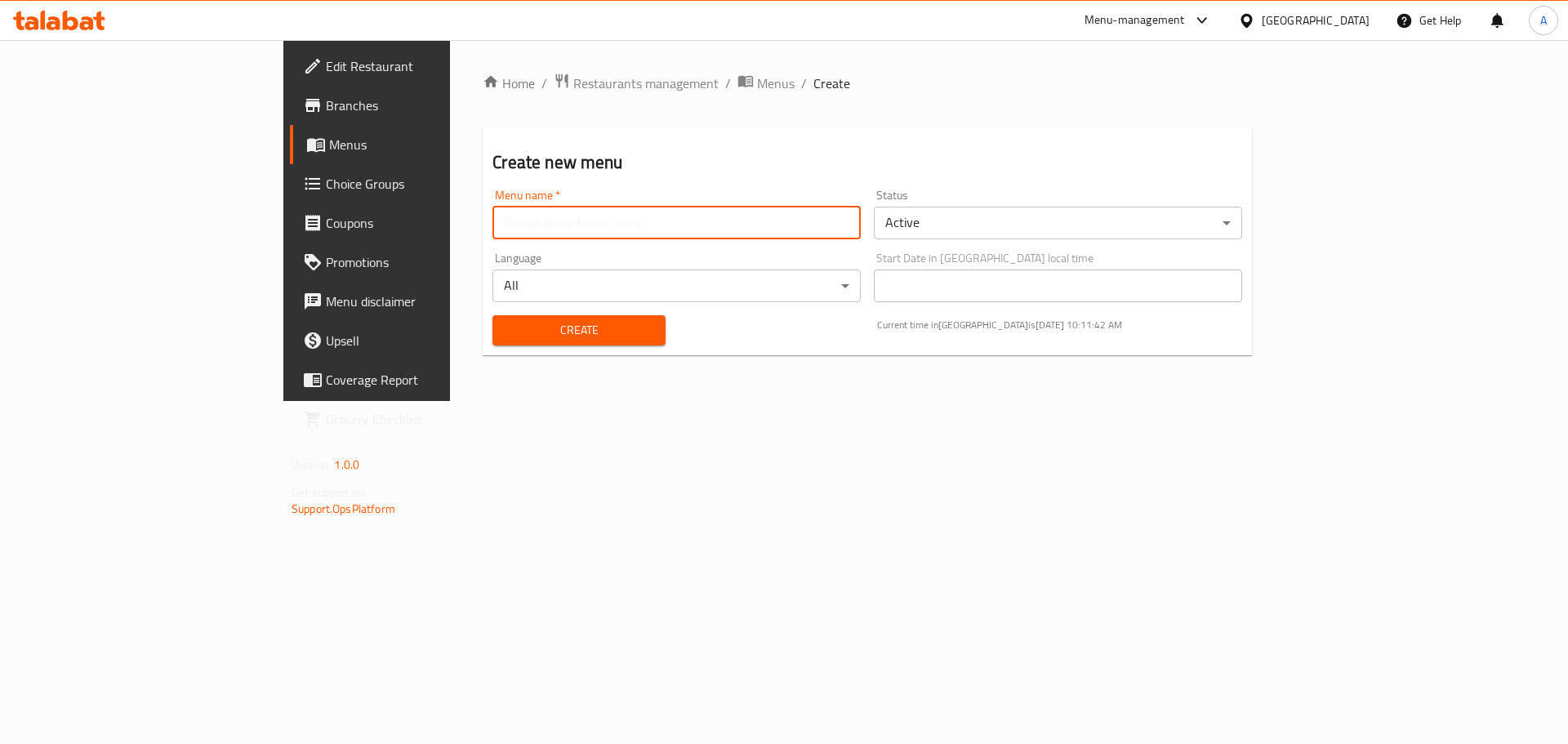
click at [541, 210] on input "text" at bounding box center [677, 223] width 368 height 33
type input "Offer"
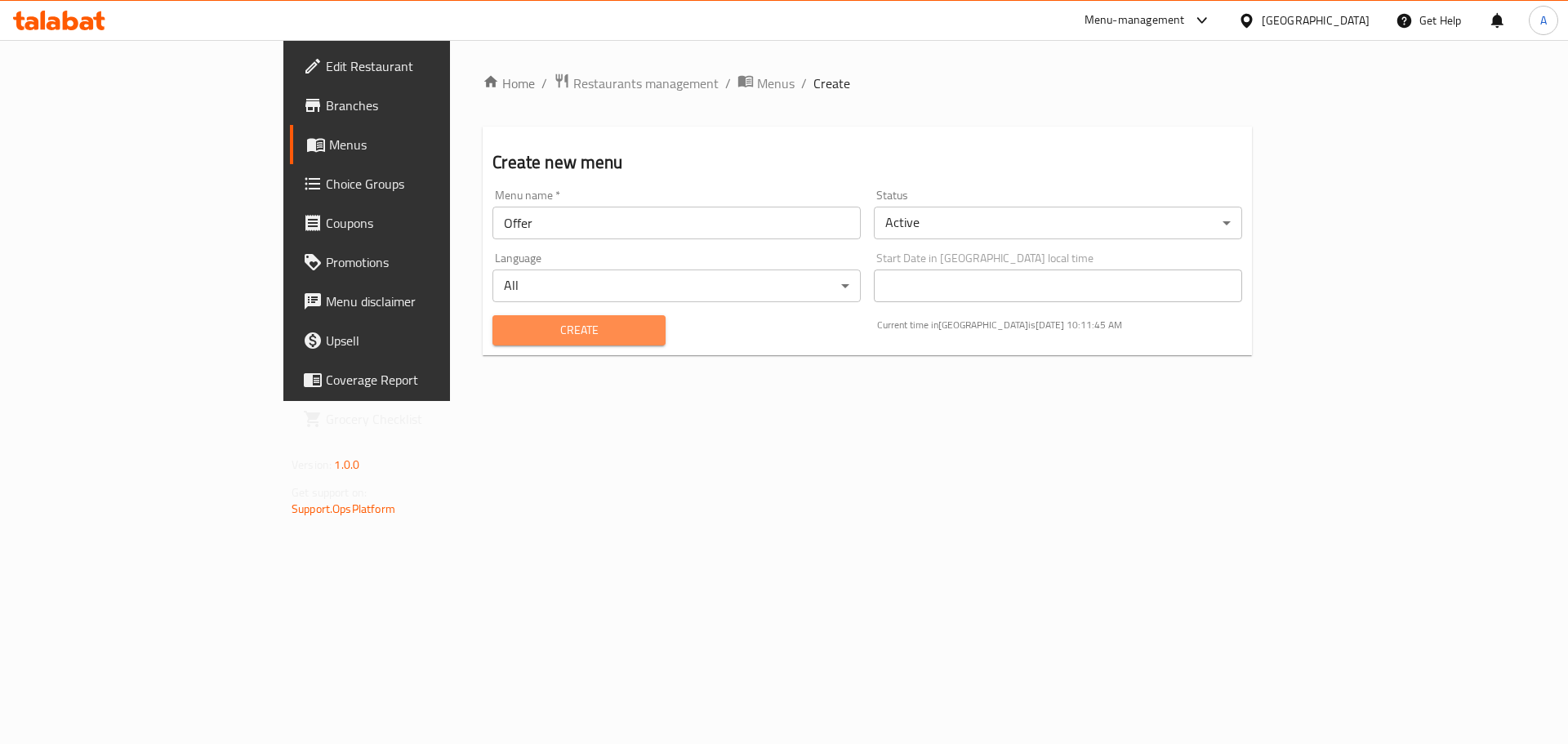
click at [505, 338] on span "Create" at bounding box center [578, 330] width 146 height 20
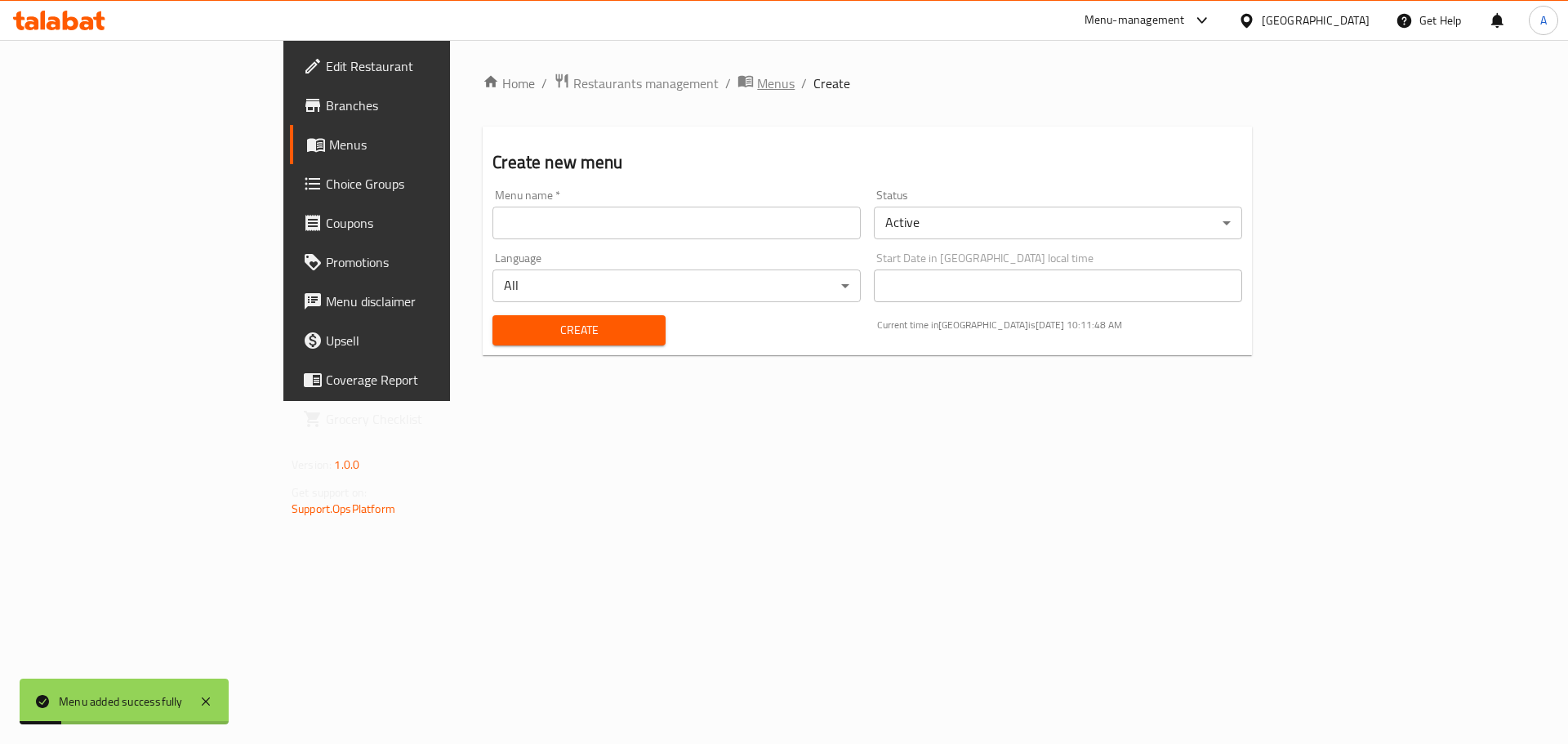
click at [757, 85] on span "Menus" at bounding box center [776, 83] width 38 height 19
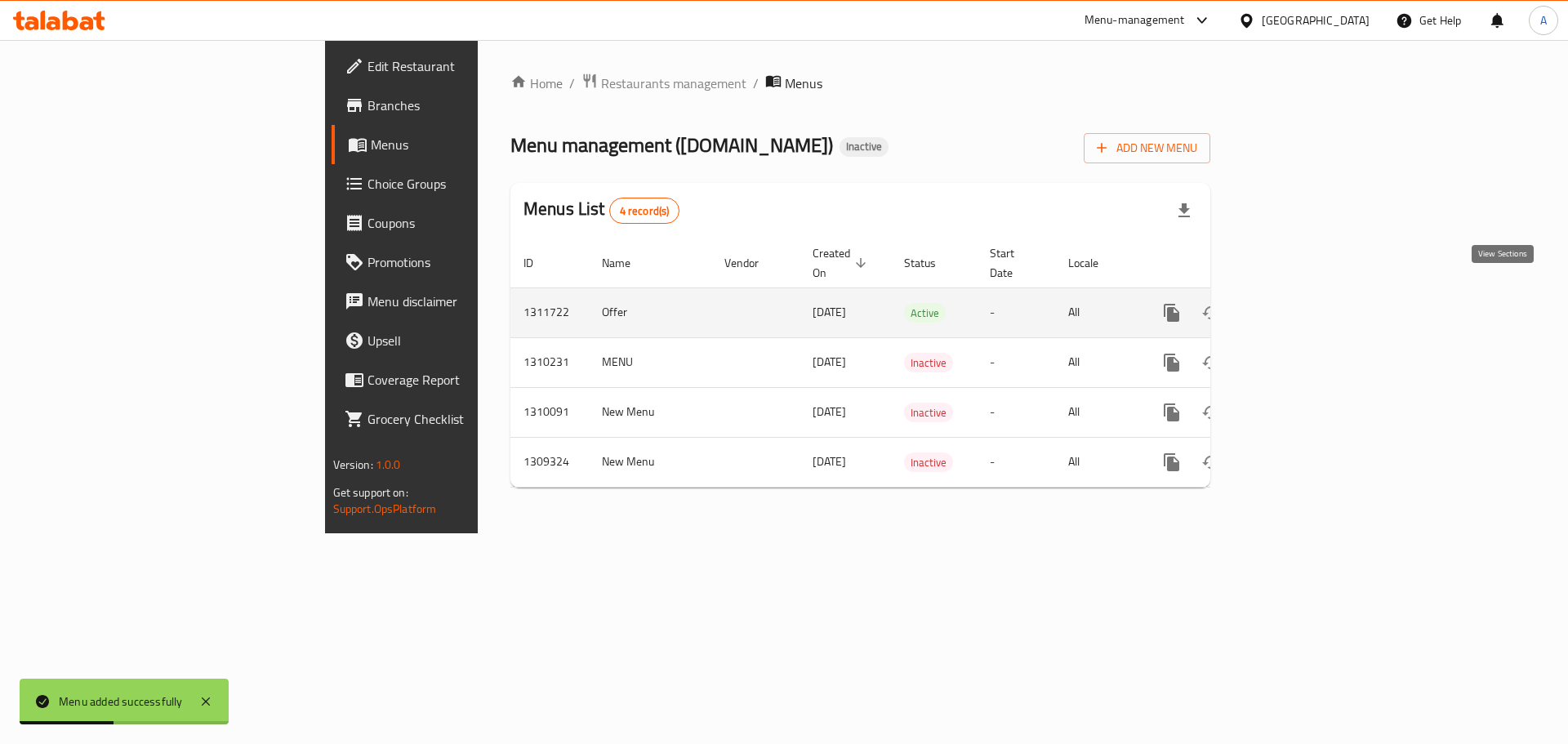
click at [1309, 303] on link "enhanced table" at bounding box center [1289, 312] width 39 height 39
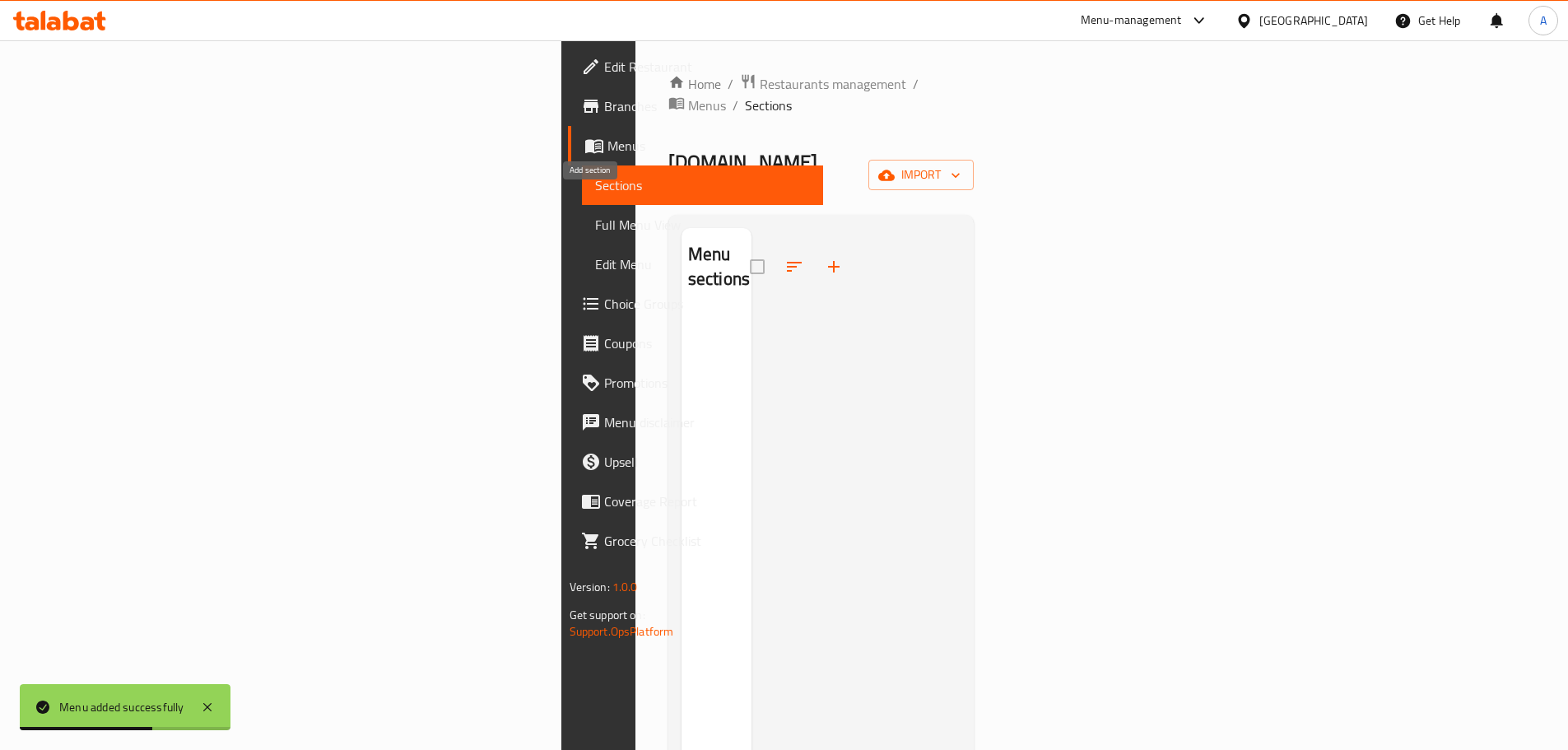
click at [824, 257] on icon "button" at bounding box center [834, 267] width 20 height 20
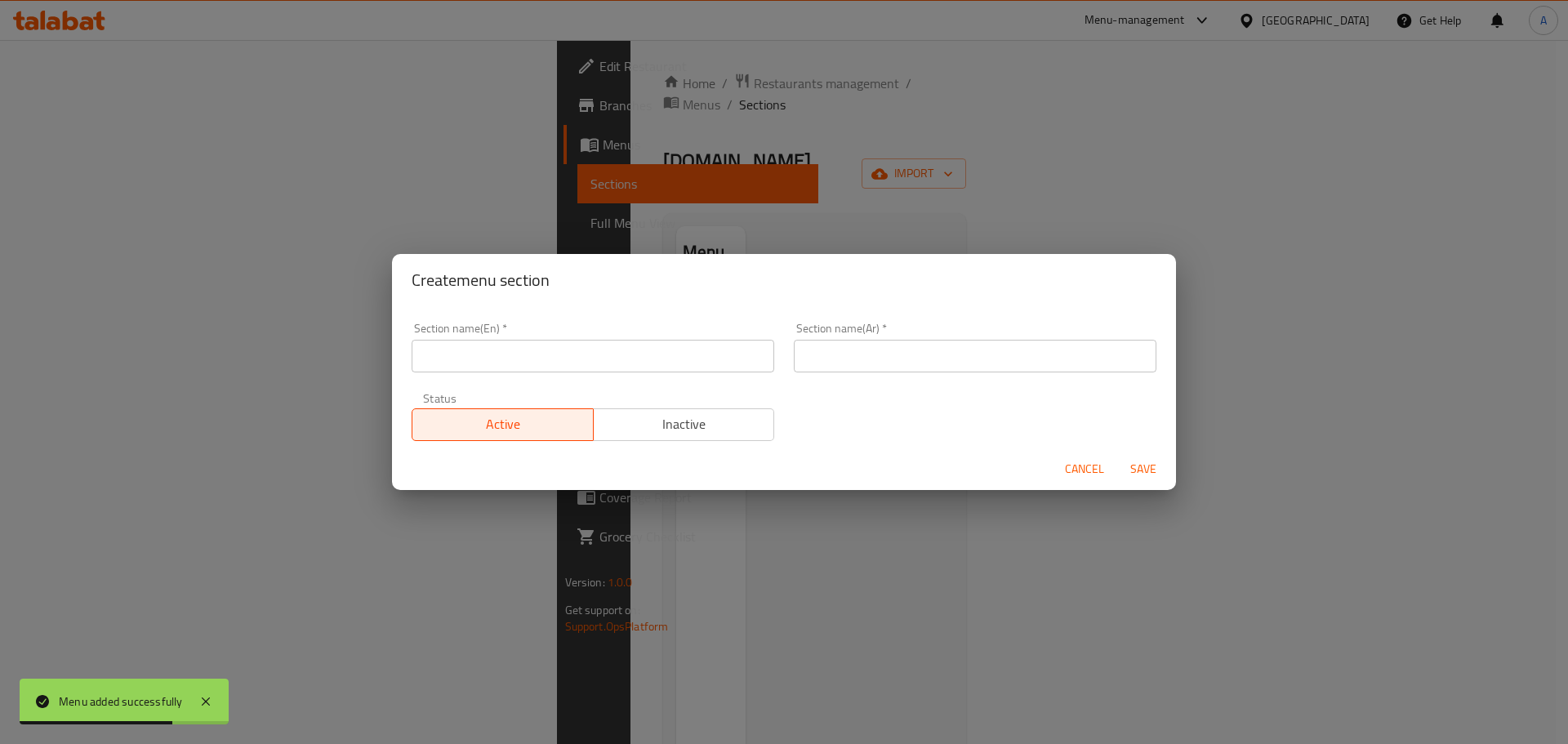
click at [663, 371] on input "text" at bounding box center [592, 356] width 363 height 33
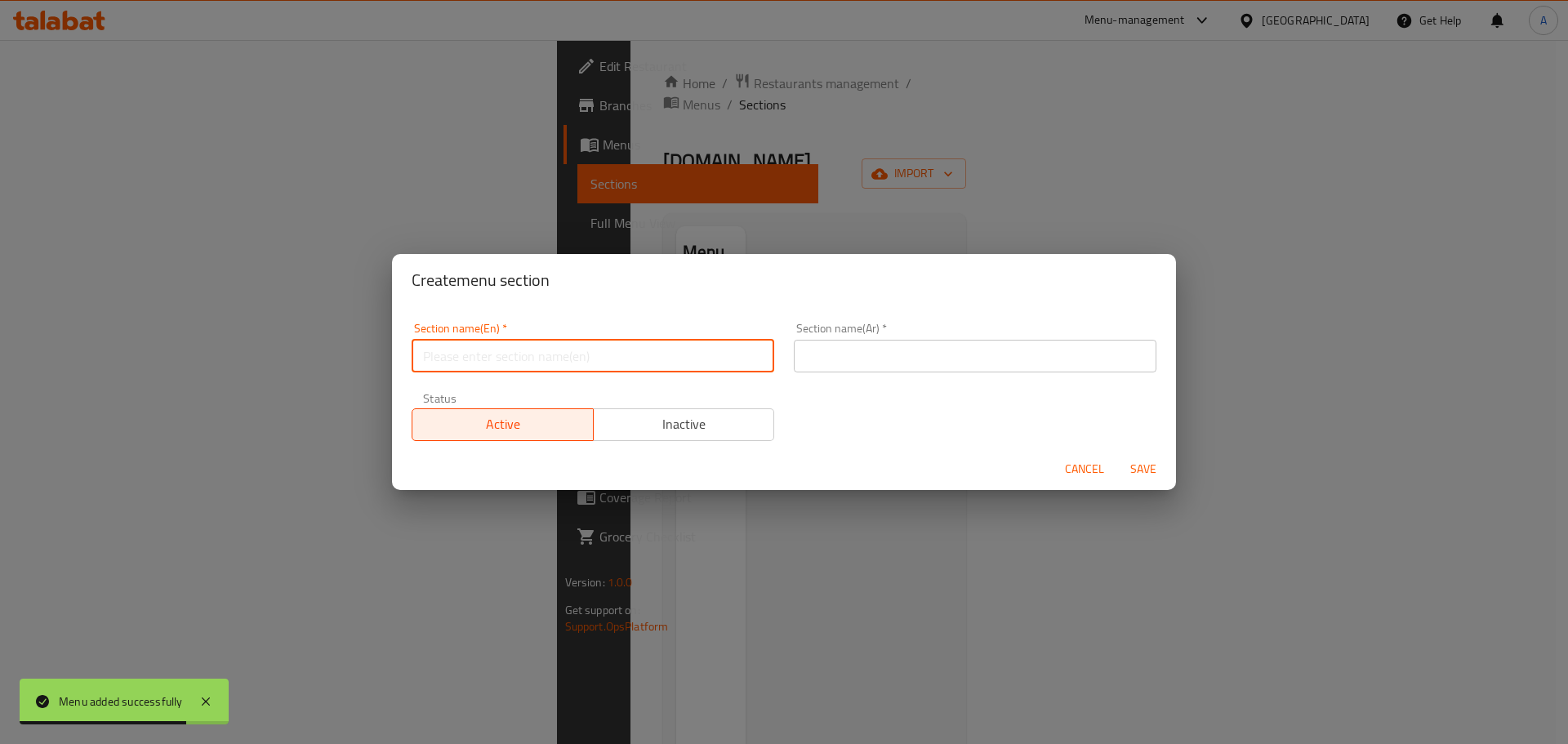
type input "Offers"
click at [852, 345] on input "text" at bounding box center [976, 356] width 363 height 33
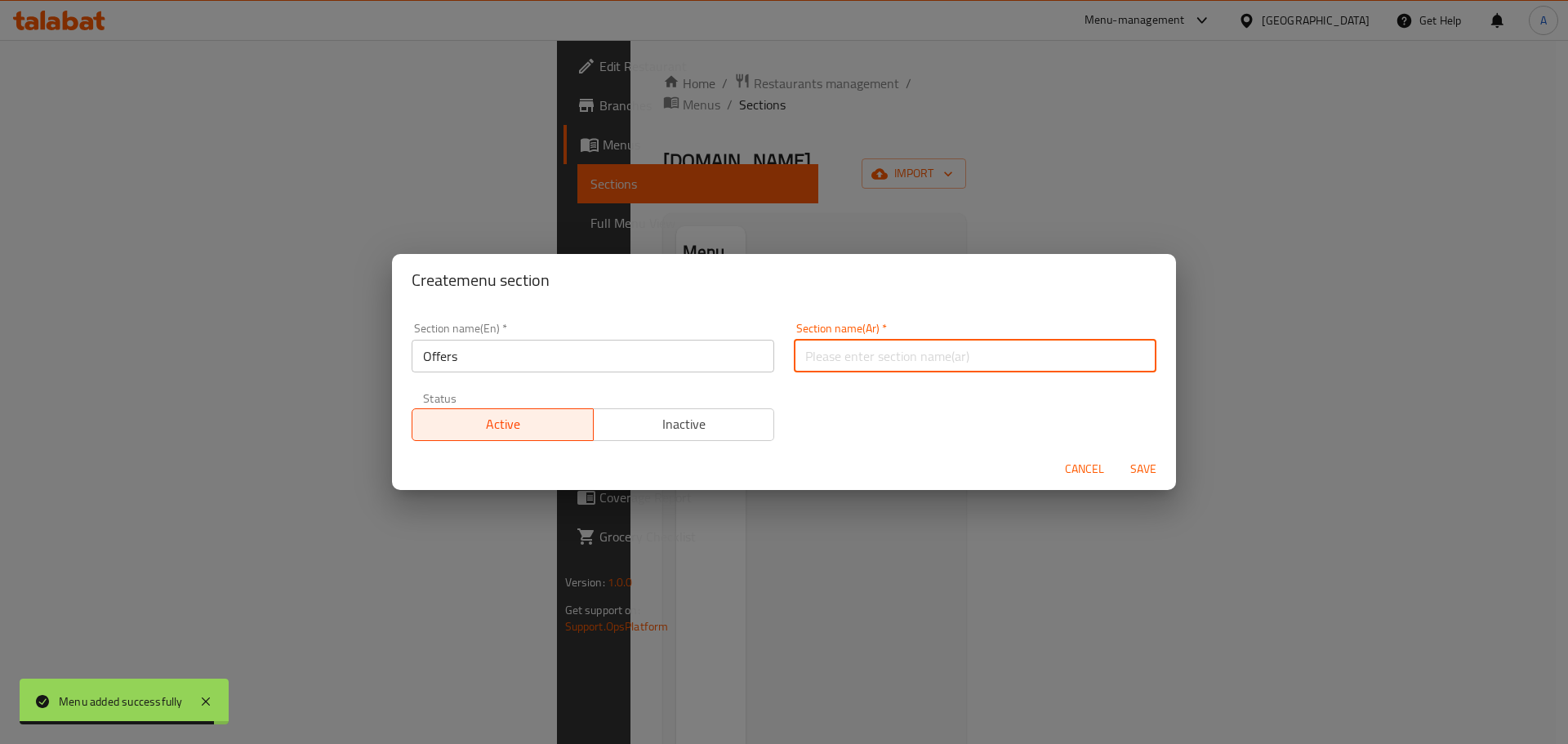
type input "عروض"
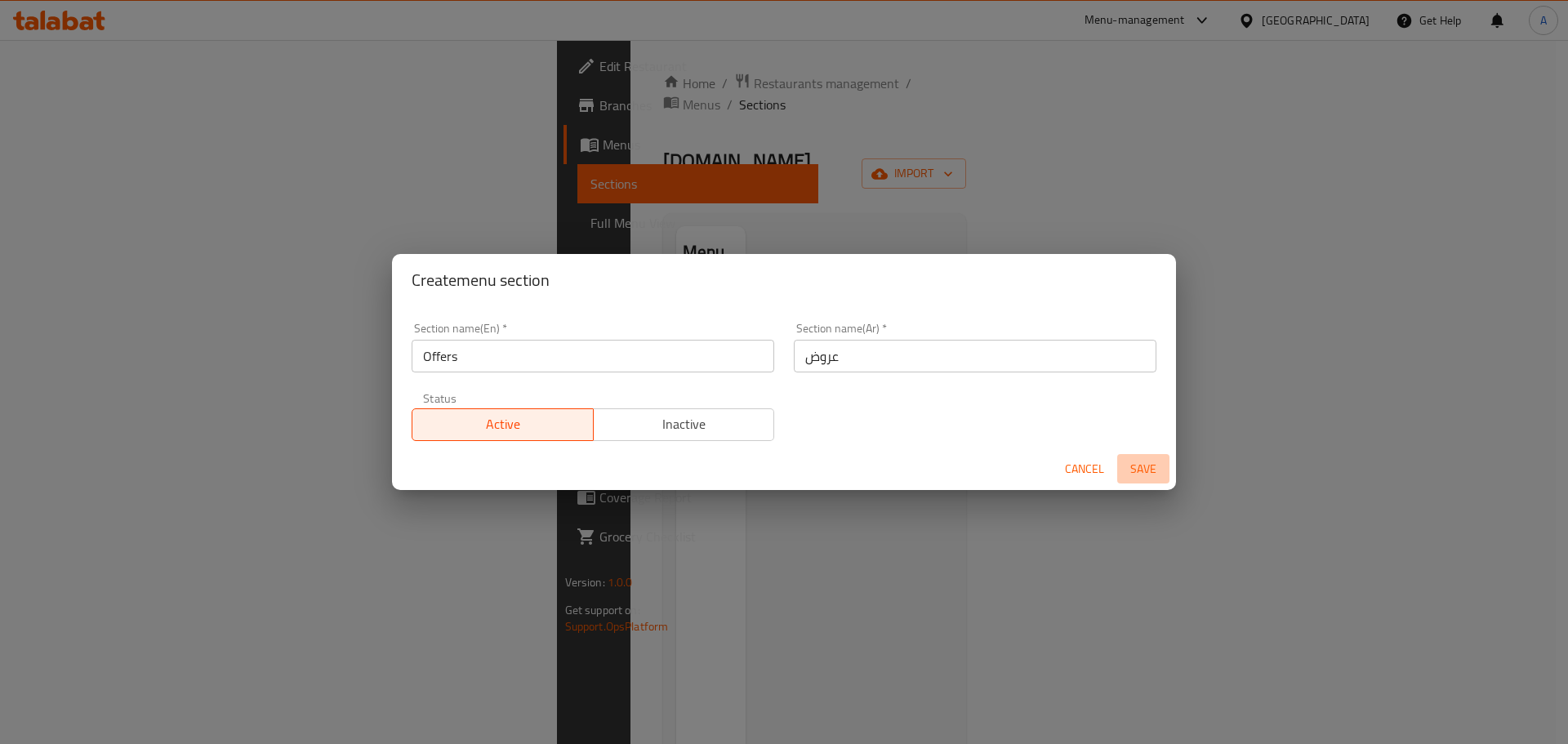
click at [1162, 469] on span "Save" at bounding box center [1143, 469] width 39 height 20
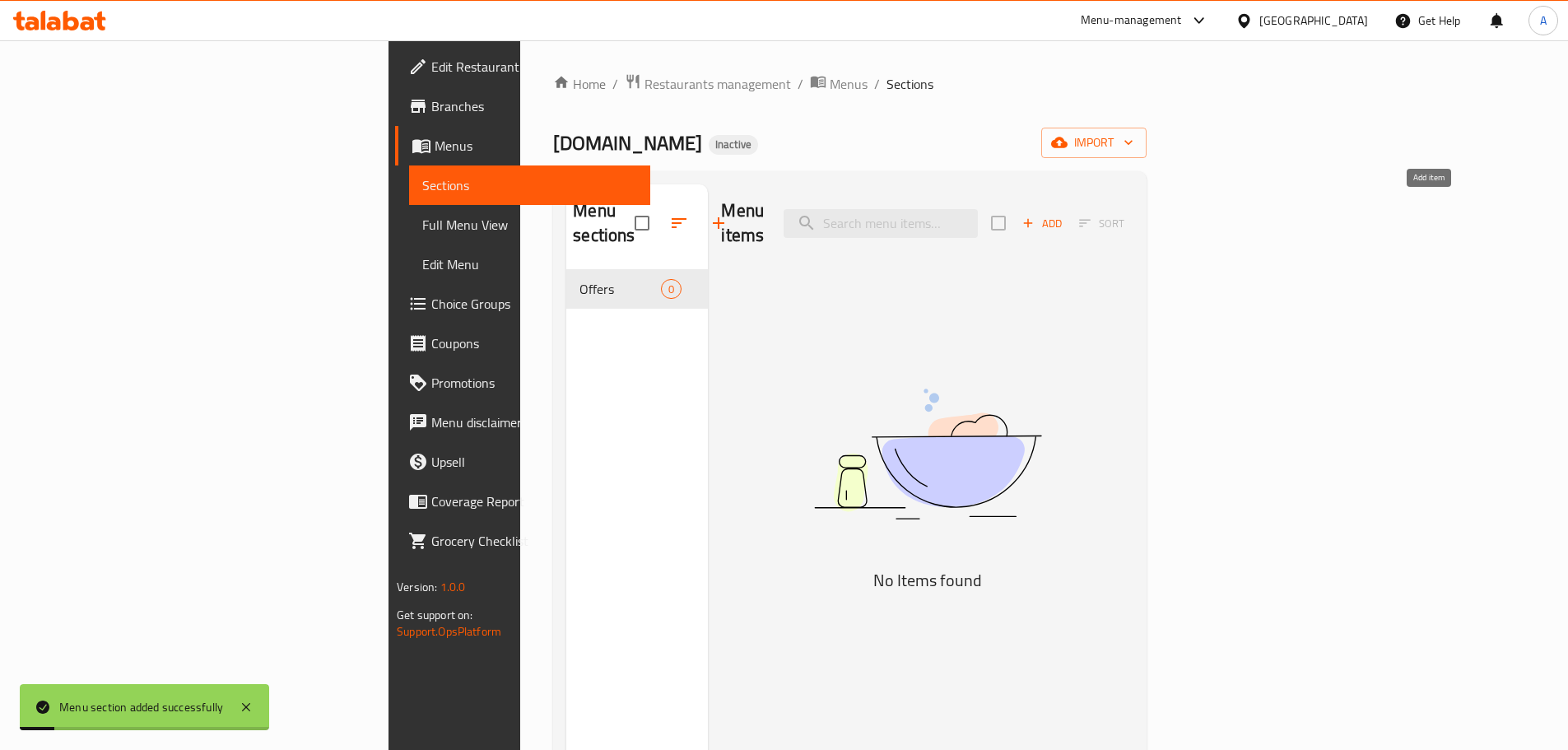
click at [1065, 214] on span "Add" at bounding box center [1041, 223] width 44 height 19
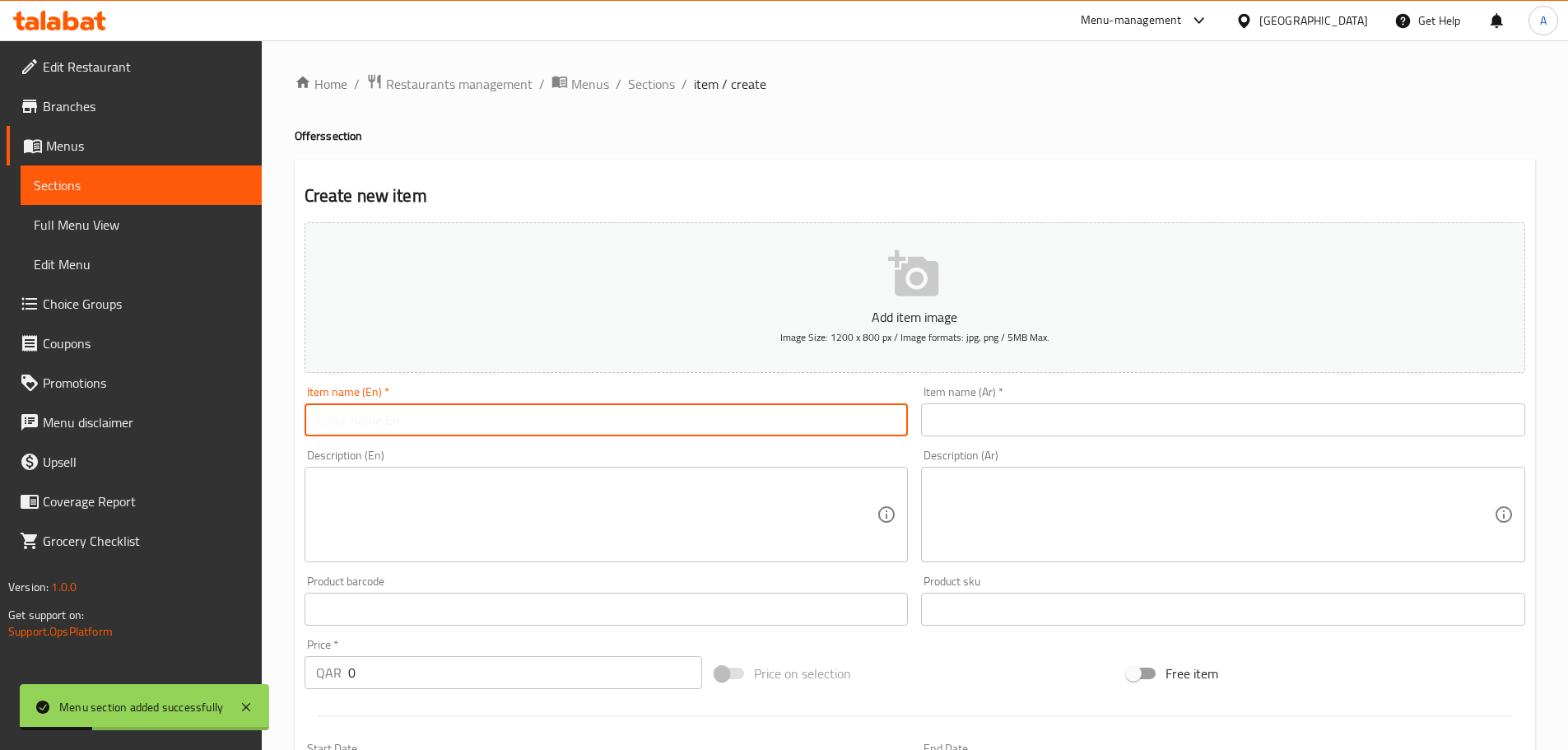
click at [727, 431] on input "text" at bounding box center [607, 420] width 604 height 33
type input "offers"
click at [1026, 428] on input "text" at bounding box center [1223, 420] width 604 height 33
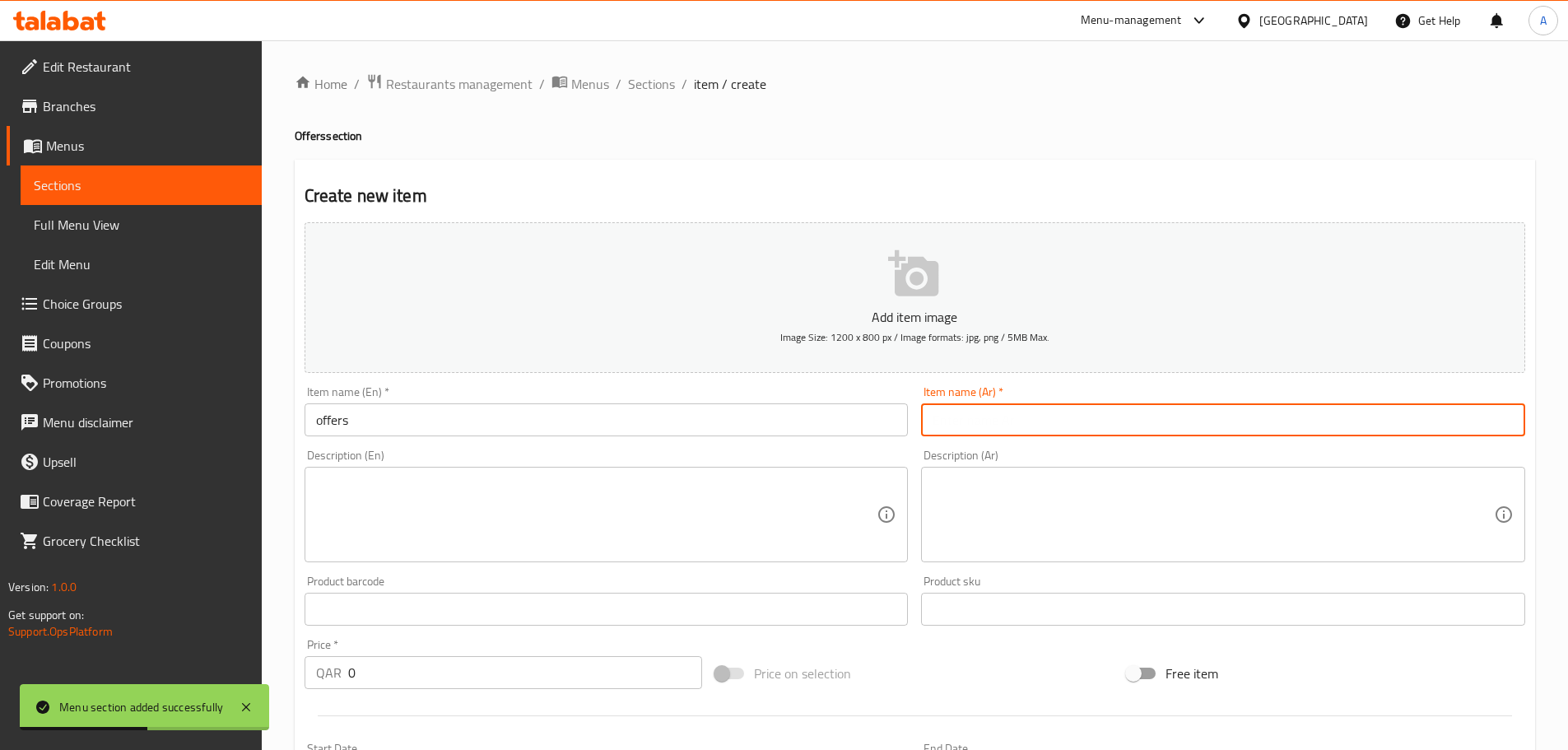
type input "عروض"
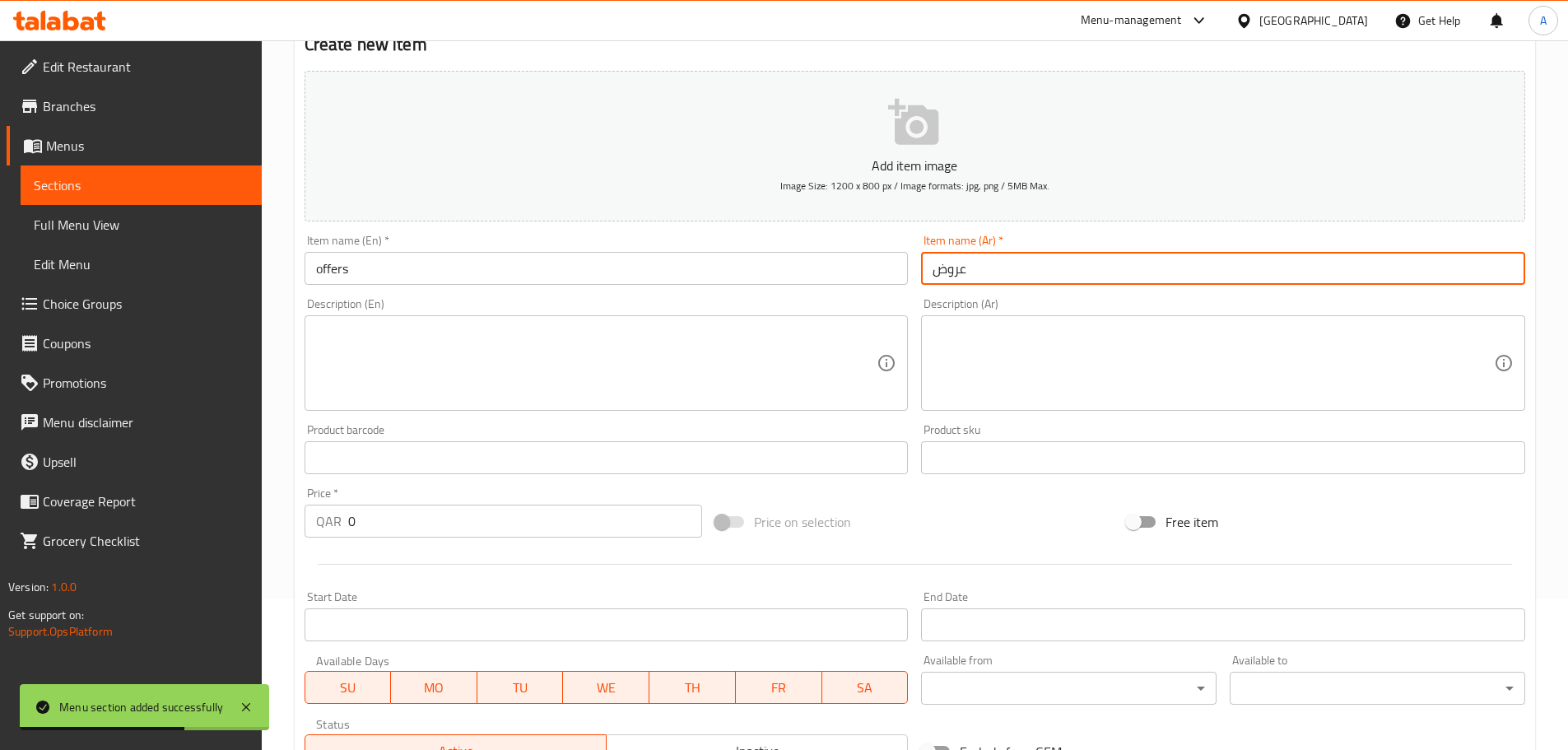
scroll to position [247, 0]
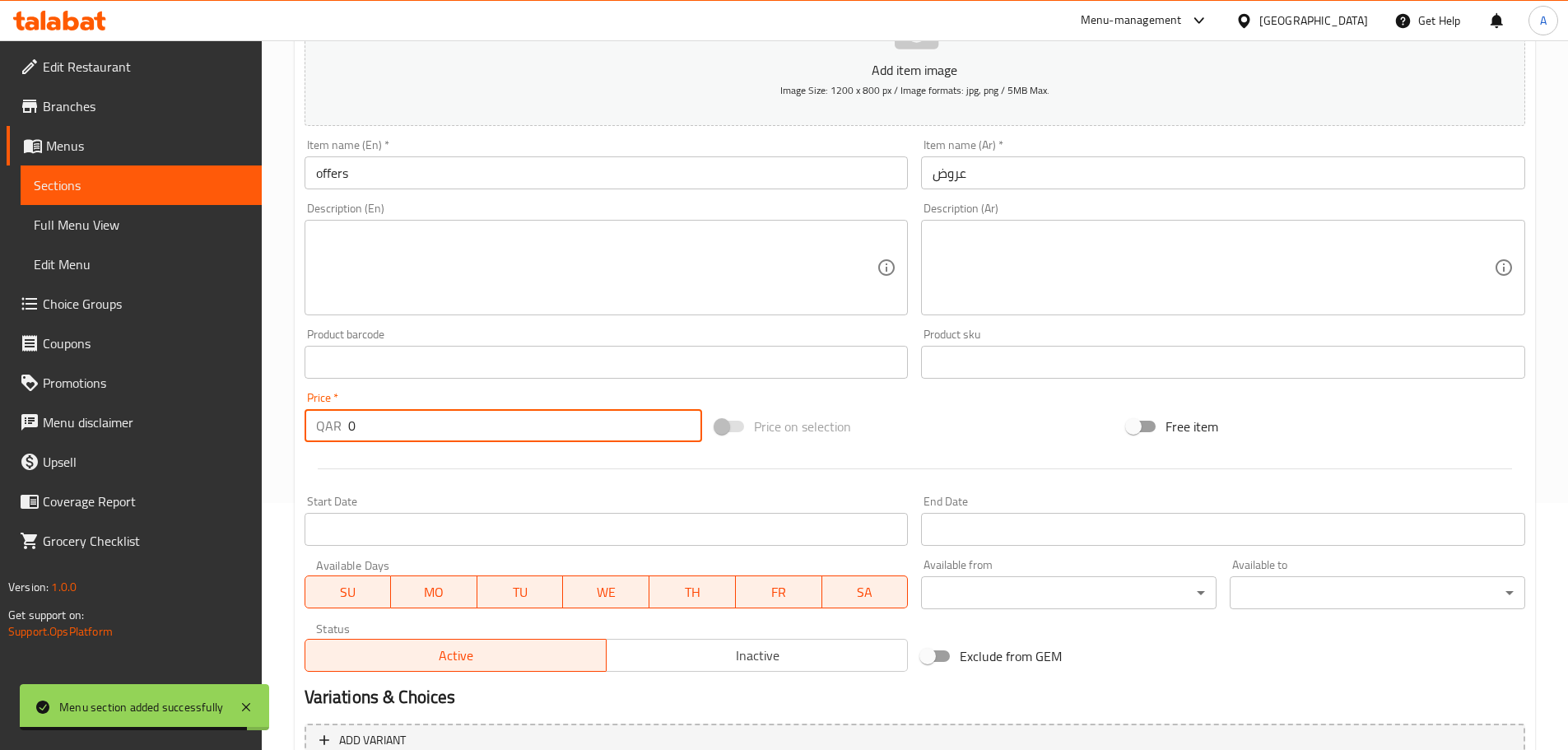
drag, startPoint x: 369, startPoint y: 435, endPoint x: 345, endPoint y: 427, distance: 25.3
click at [345, 427] on div "QAR 0 Price *" at bounding box center [504, 426] width 399 height 33
type input "100"
click at [946, 399] on div "Add item image Image Size: 1200 x 800 px / Image formats: jpg, png / 5MB Max. I…" at bounding box center [915, 324] width 1234 height 710
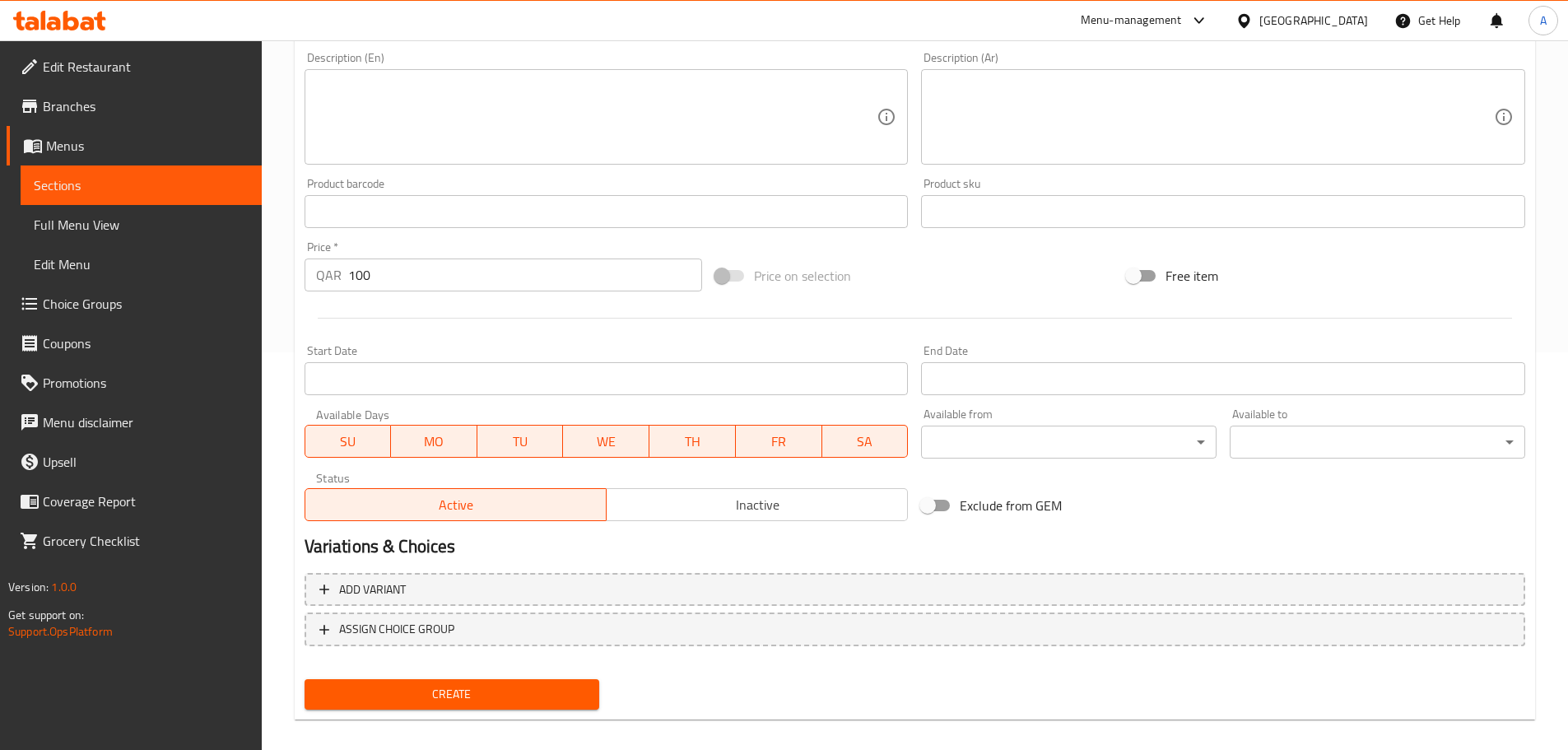
scroll to position [414, 0]
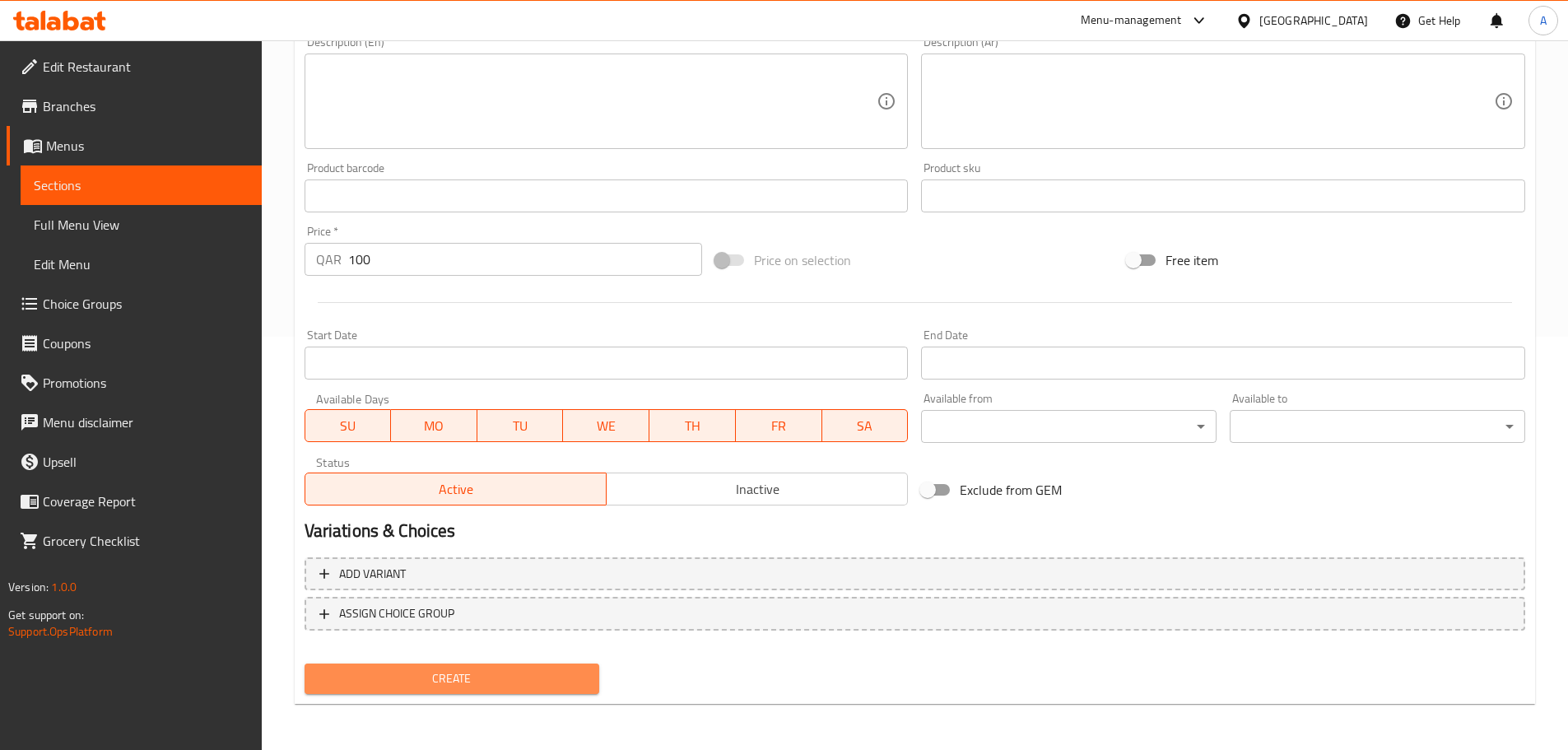
click at [449, 680] on span "Create" at bounding box center [452, 679] width 269 height 21
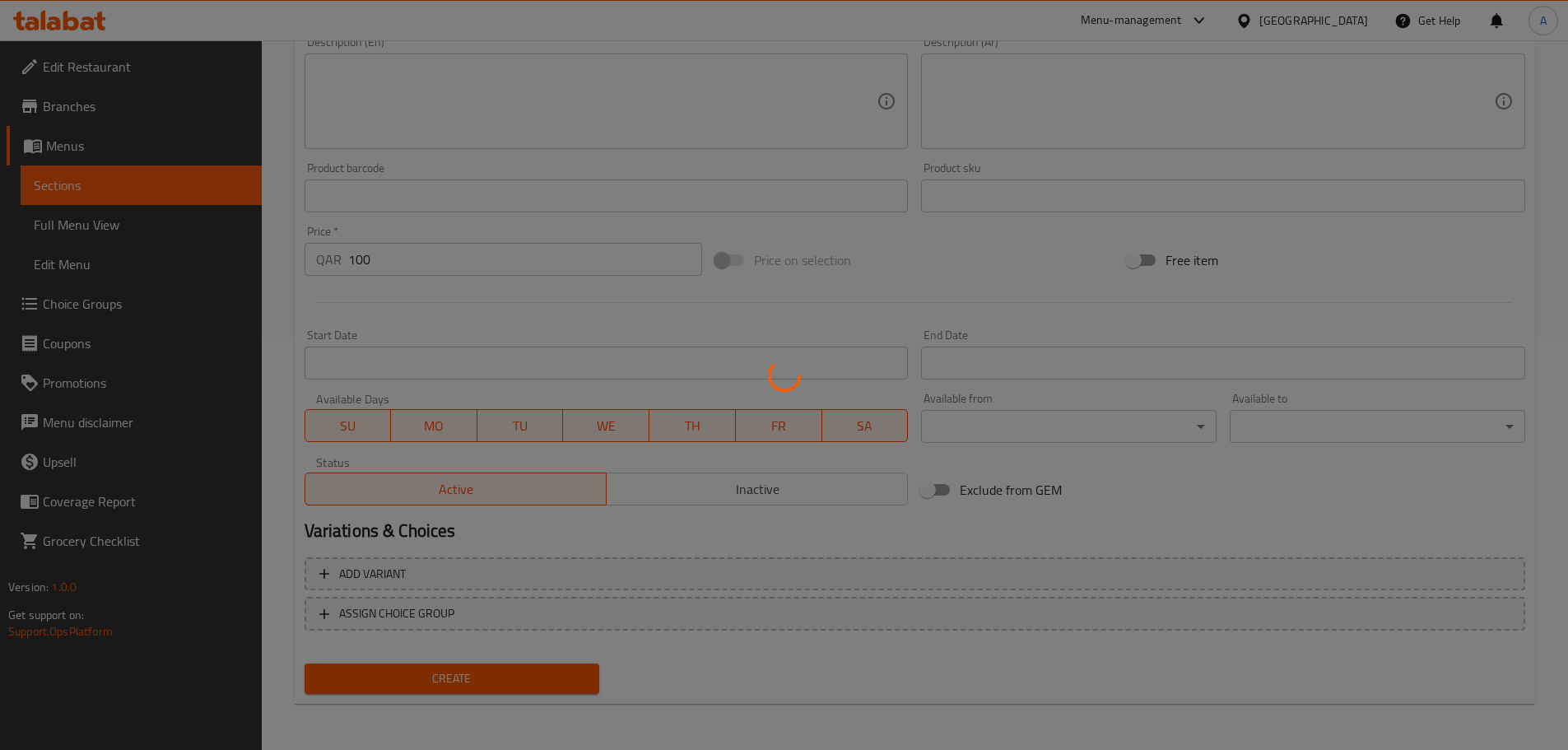
type input "0"
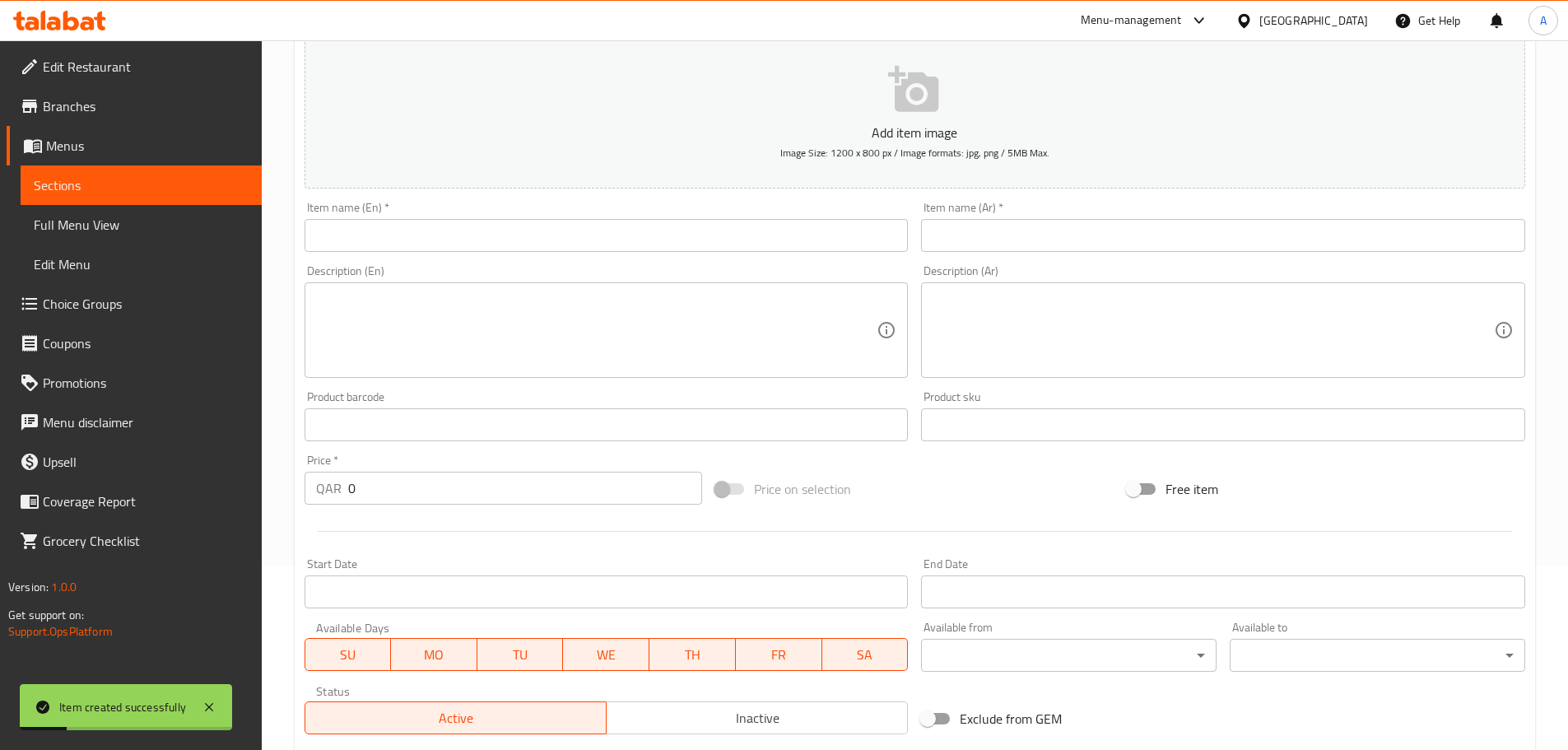
scroll to position [0, 0]
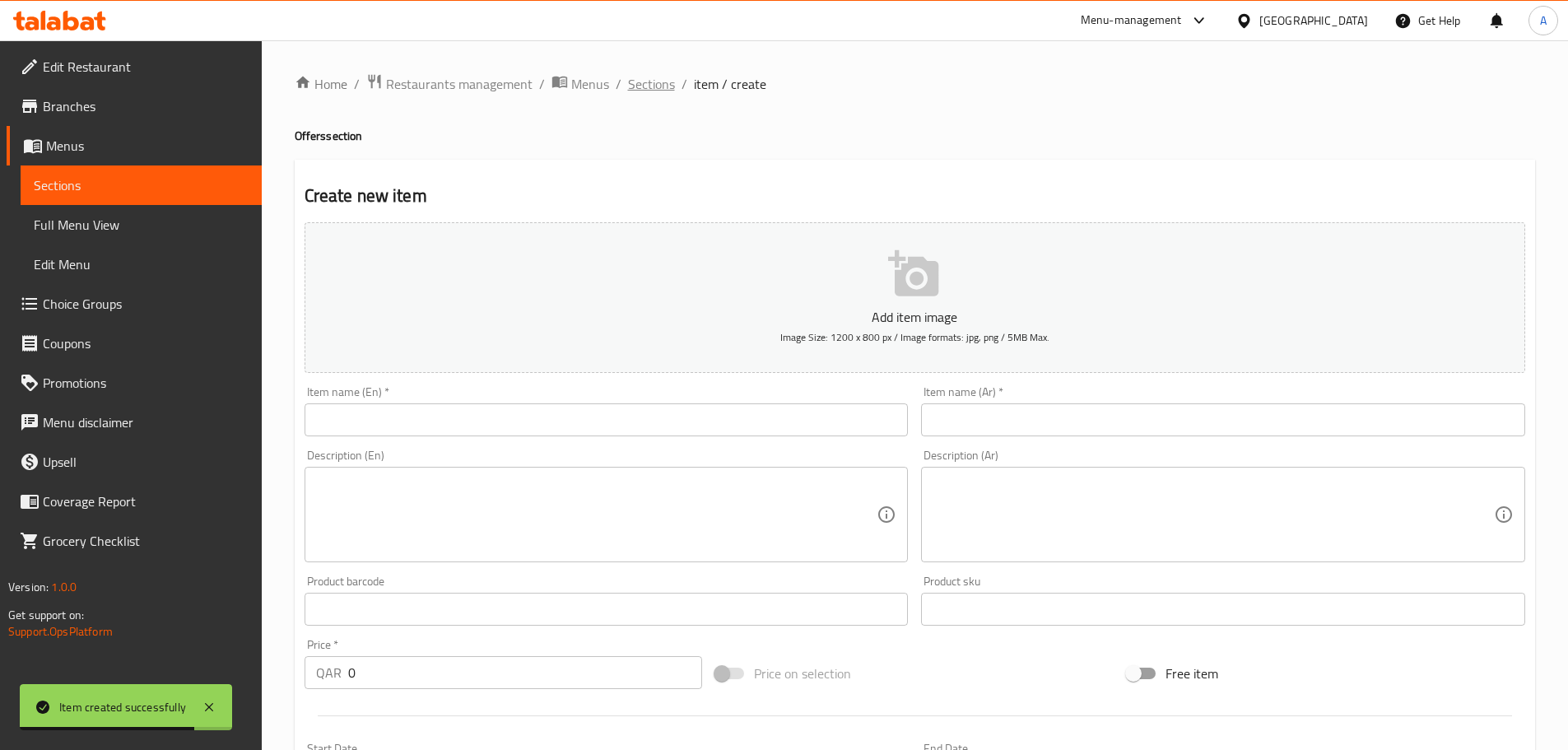
click at [668, 84] on span "Sections" at bounding box center [652, 84] width 47 height 20
